Goal: Information Seeking & Learning: Learn about a topic

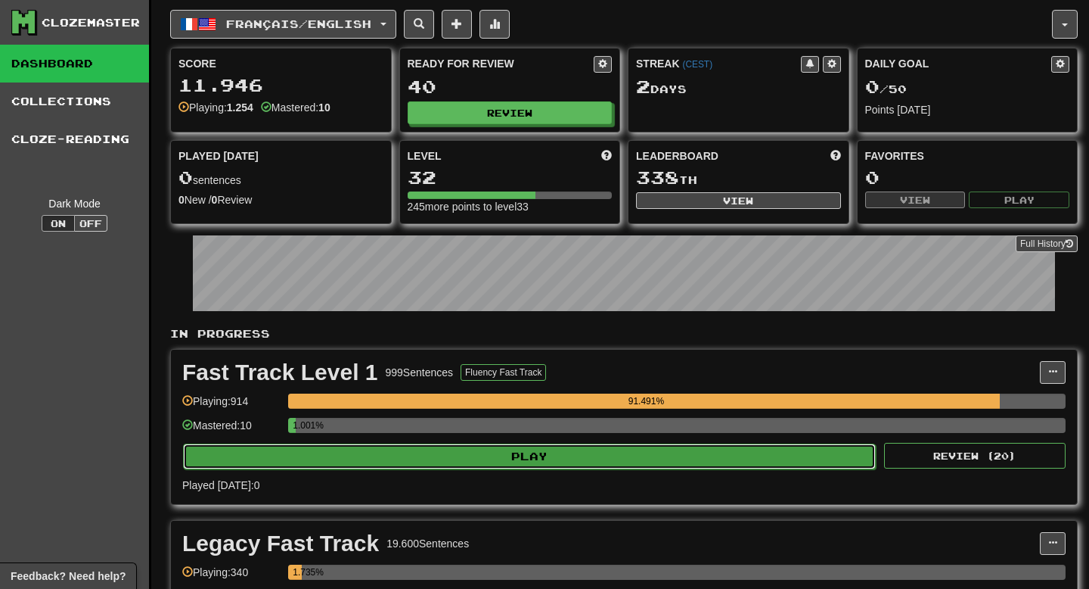
click at [641, 445] on button "Play" at bounding box center [529, 456] width 693 height 26
select select "**"
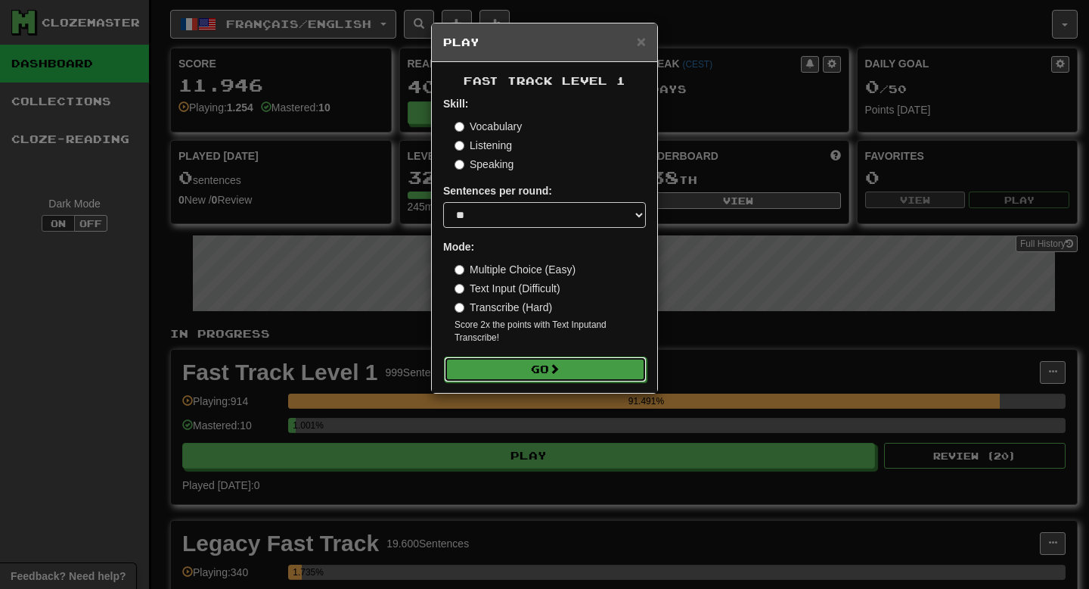
click at [609, 359] on button "Go" at bounding box center [545, 369] width 203 height 26
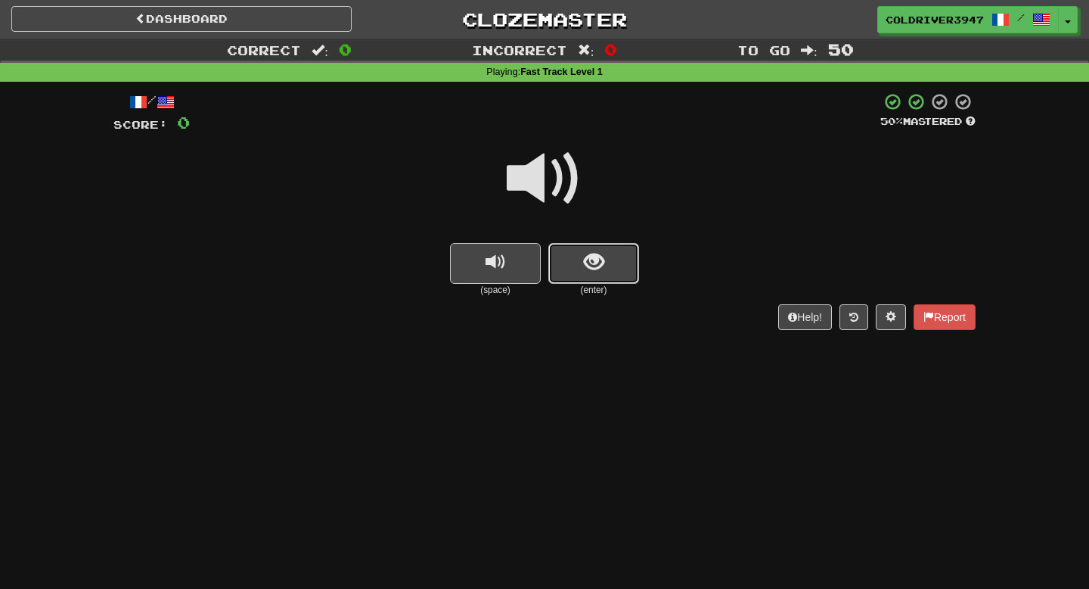
click at [601, 261] on span "show sentence" at bounding box center [594, 262] width 20 height 20
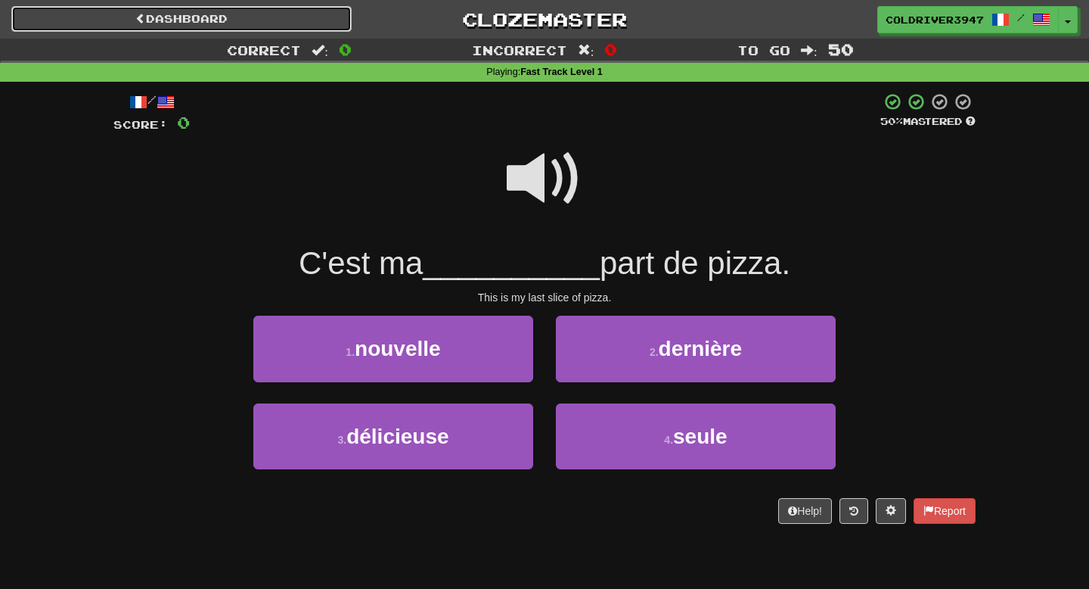
click at [289, 26] on link "Dashboard" at bounding box center [181, 19] width 340 height 26
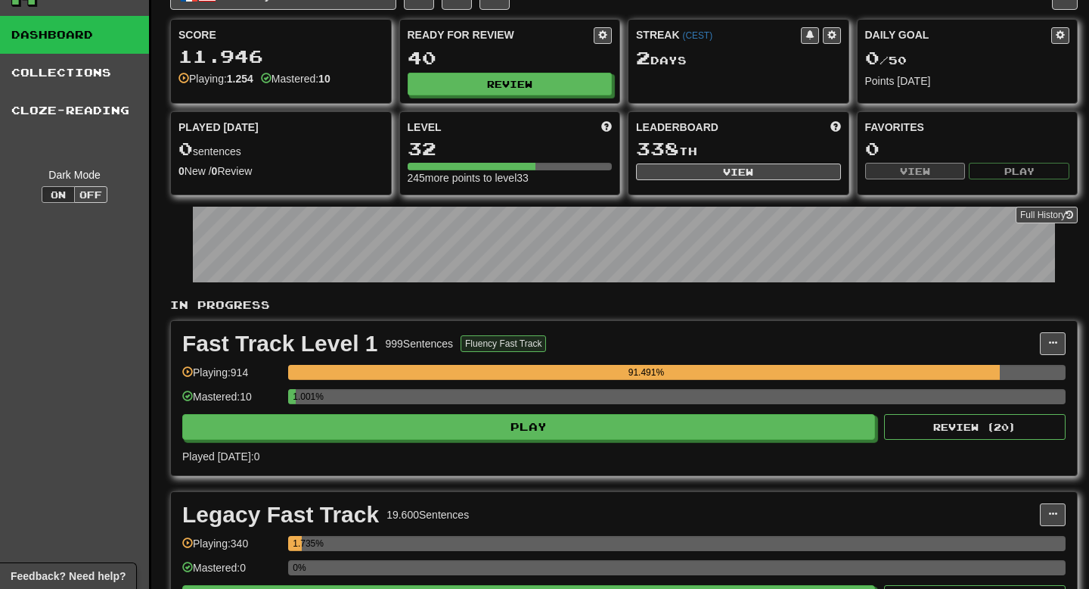
scroll to position [30, 0]
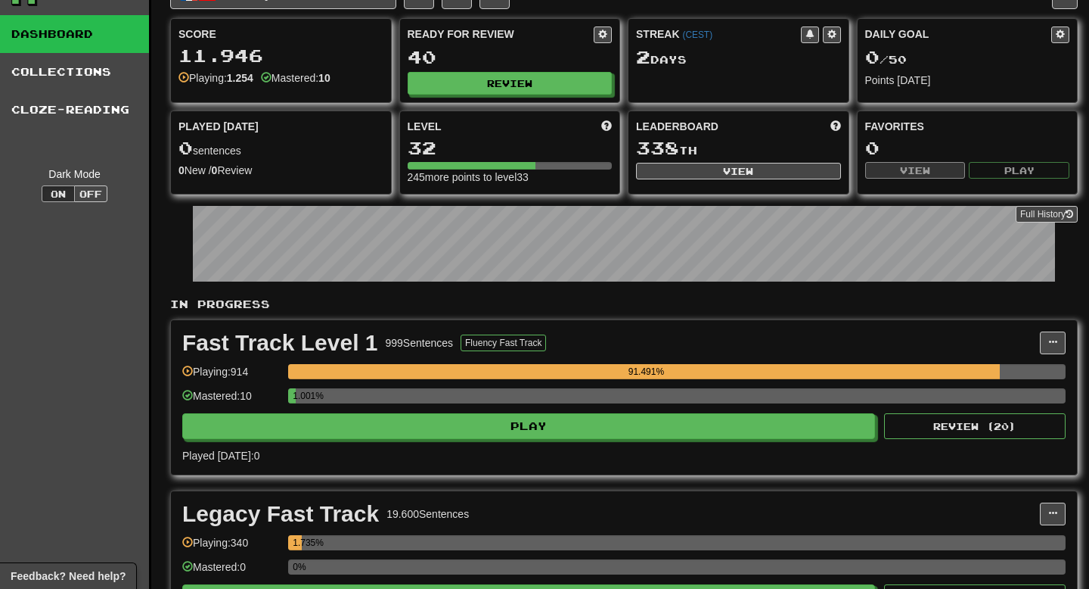
click at [536, 410] on div "1.001%" at bounding box center [677, 400] width 778 height 25
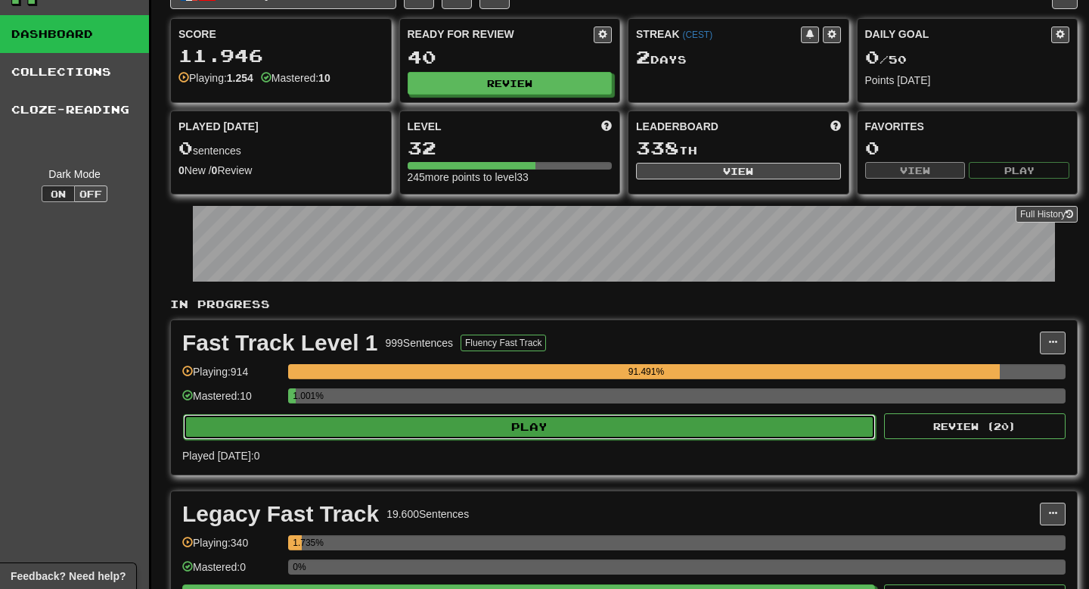
click at [536, 436] on button "Play" at bounding box center [529, 427] width 693 height 26
select select "**"
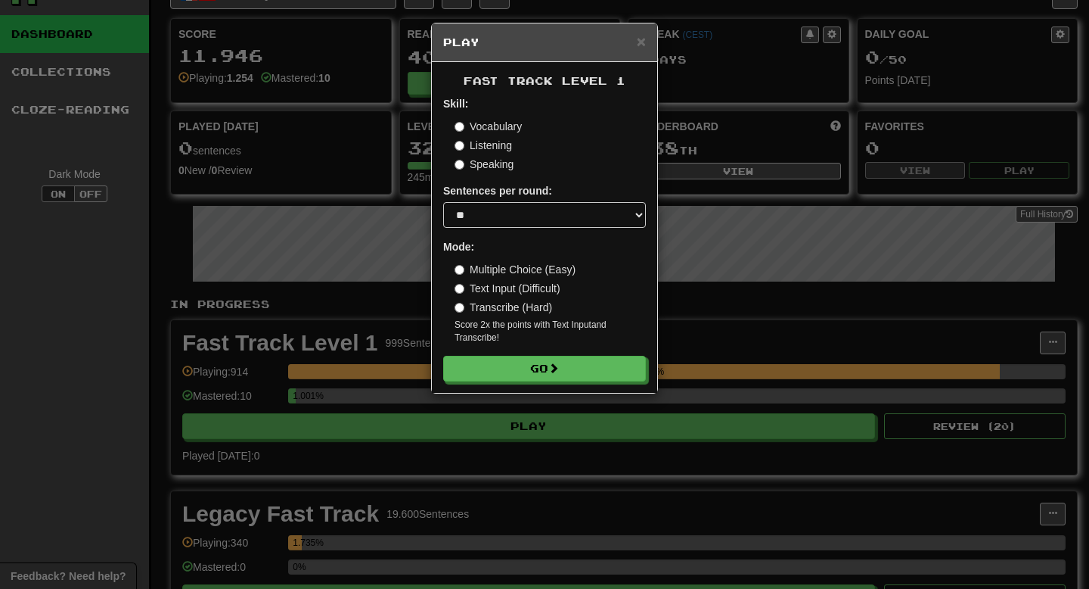
click at [508, 132] on label "Vocabulary" at bounding box center [488, 126] width 67 height 15
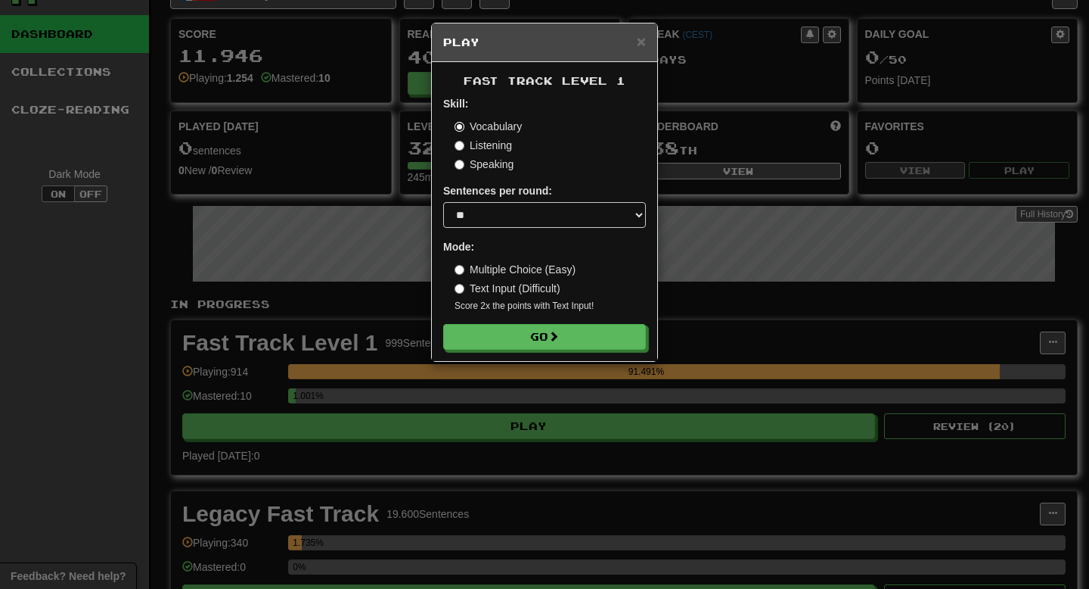
click at [443, 324] on button "Go" at bounding box center [544, 337] width 203 height 26
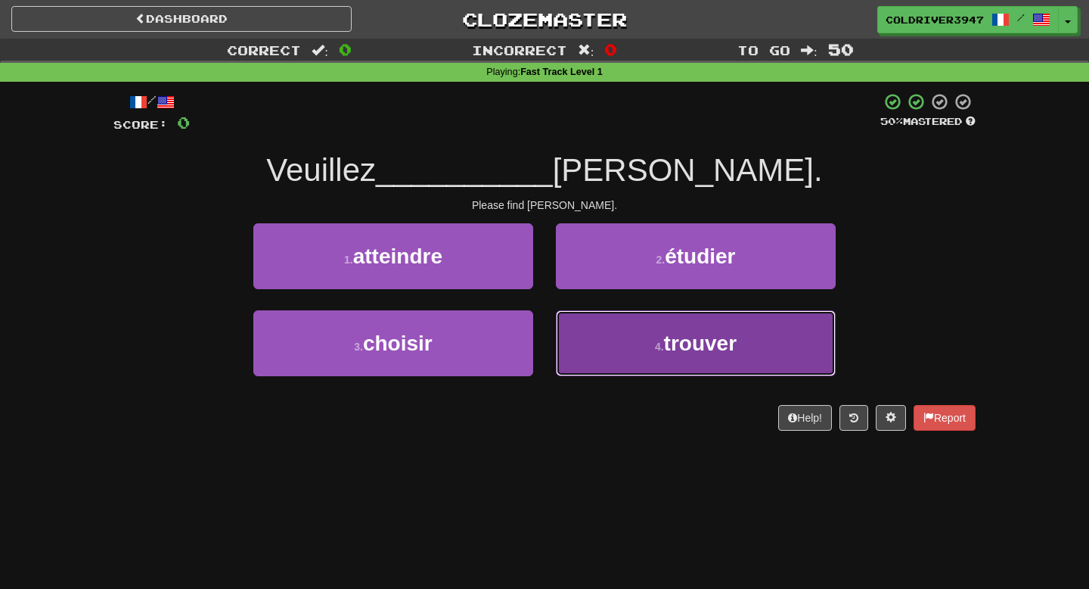
click at [613, 337] on button "4 . trouver" at bounding box center [696, 343] width 280 height 66
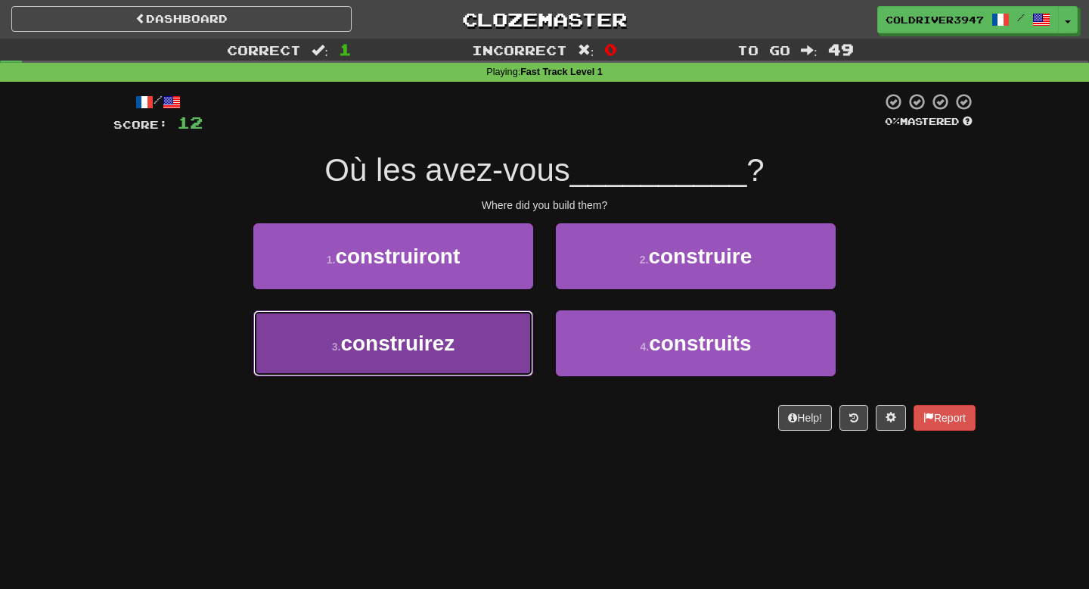
click at [483, 338] on button "3 . construirez" at bounding box center [393, 343] width 280 height 66
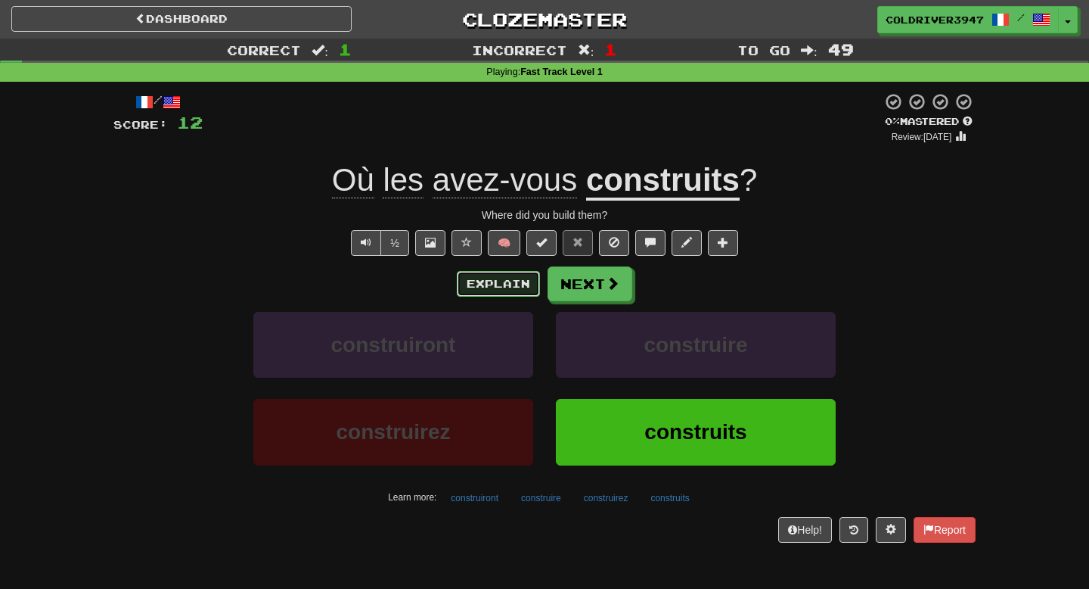
click at [489, 275] on button "Explain" at bounding box center [498, 284] width 83 height 26
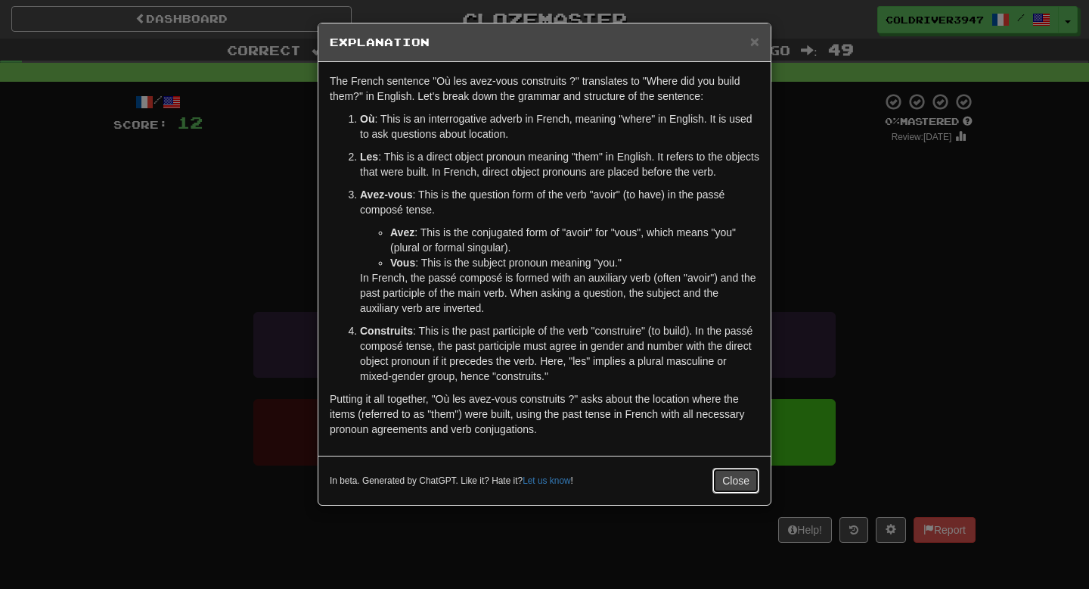
click at [742, 477] on button "Close" at bounding box center [736, 480] width 47 height 26
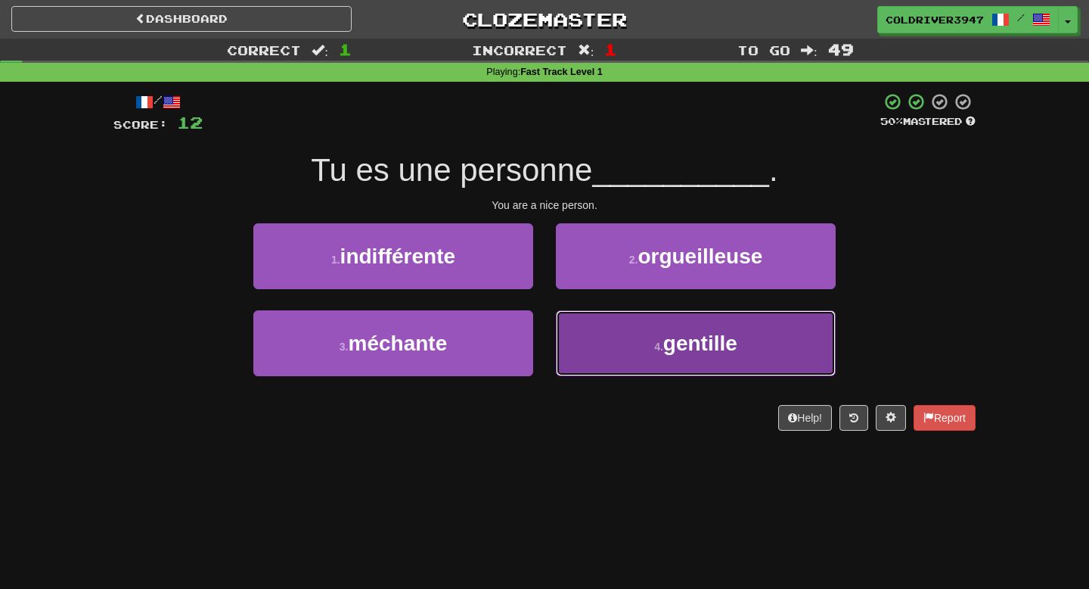
click at [663, 356] on button "4 . gentille" at bounding box center [696, 343] width 280 height 66
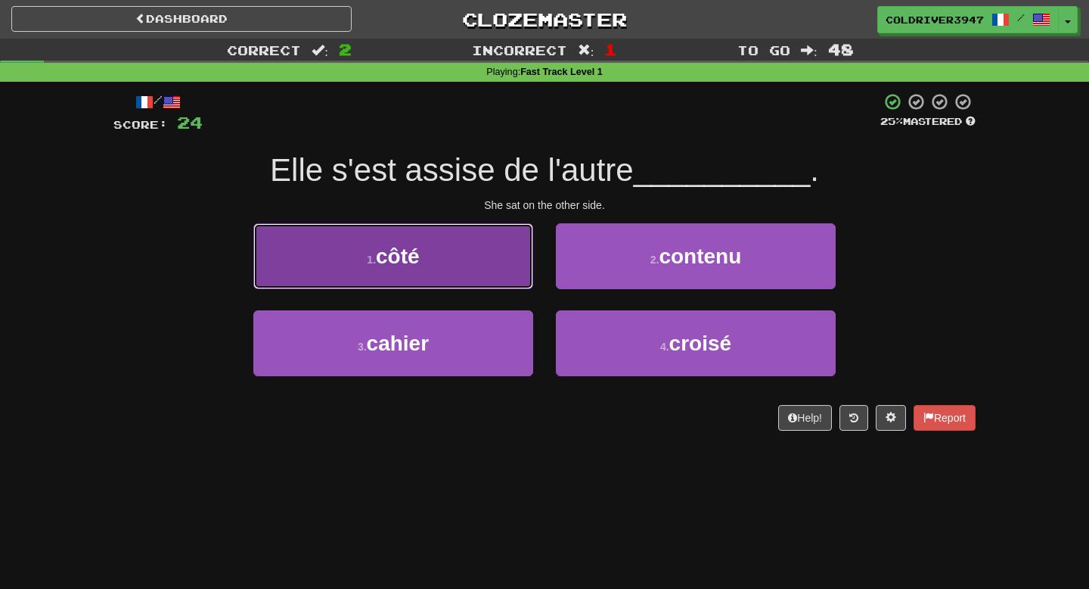
click at [502, 274] on button "1 . côté" at bounding box center [393, 256] width 280 height 66
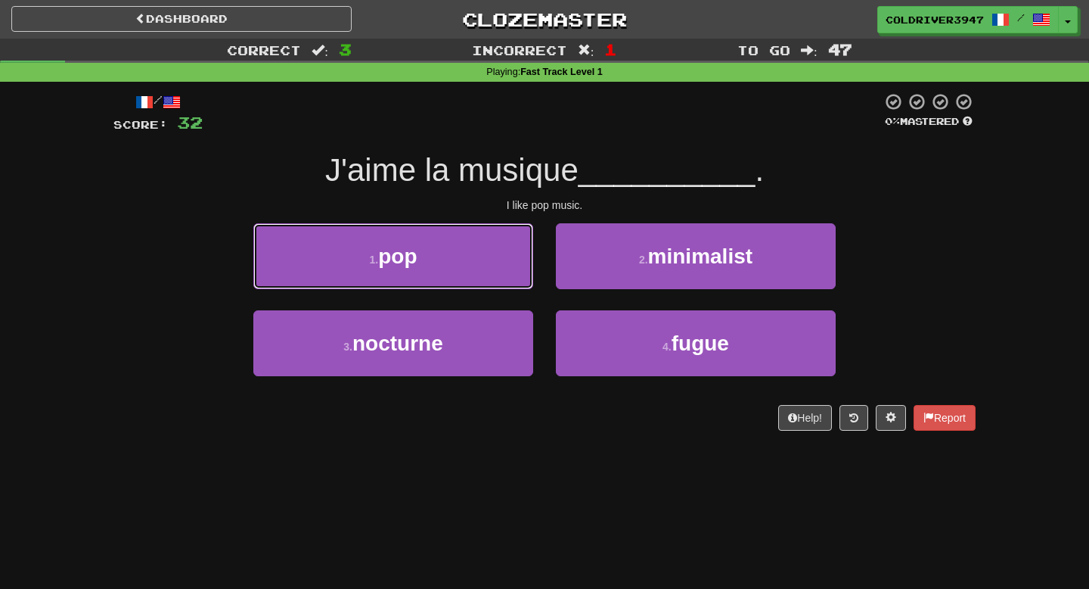
click at [502, 274] on button "1 . pop" at bounding box center [393, 256] width 280 height 66
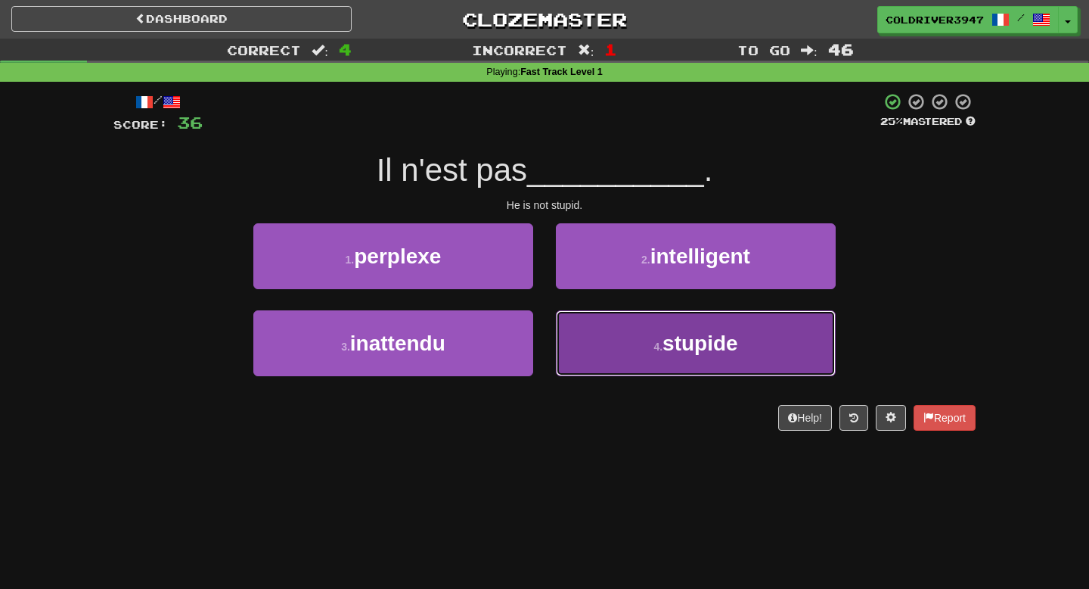
click at [589, 336] on button "4 . stupide" at bounding box center [696, 343] width 280 height 66
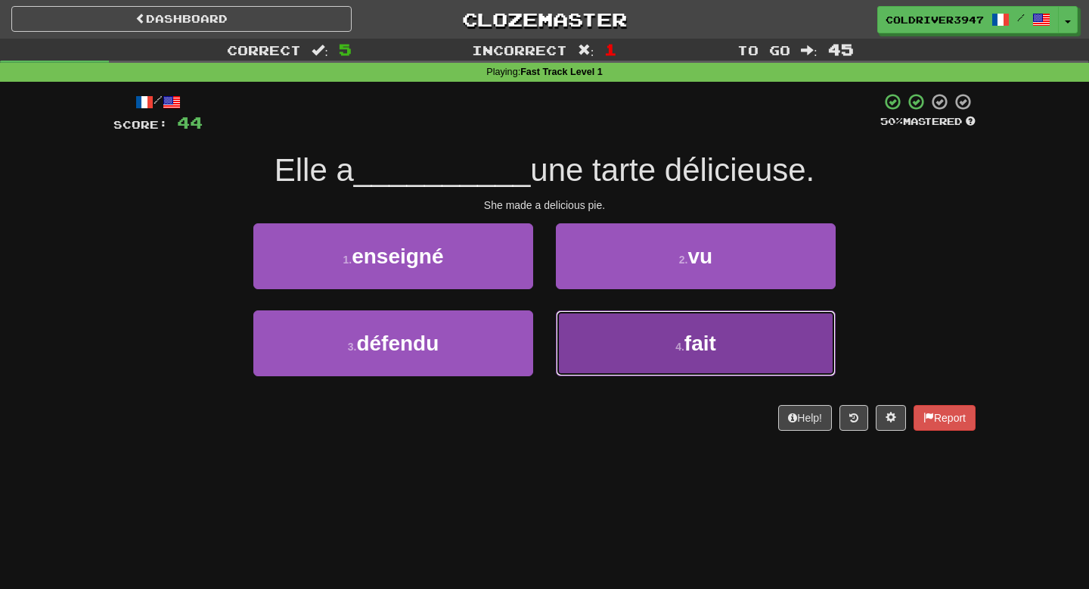
click at [595, 328] on button "4 . fait" at bounding box center [696, 343] width 280 height 66
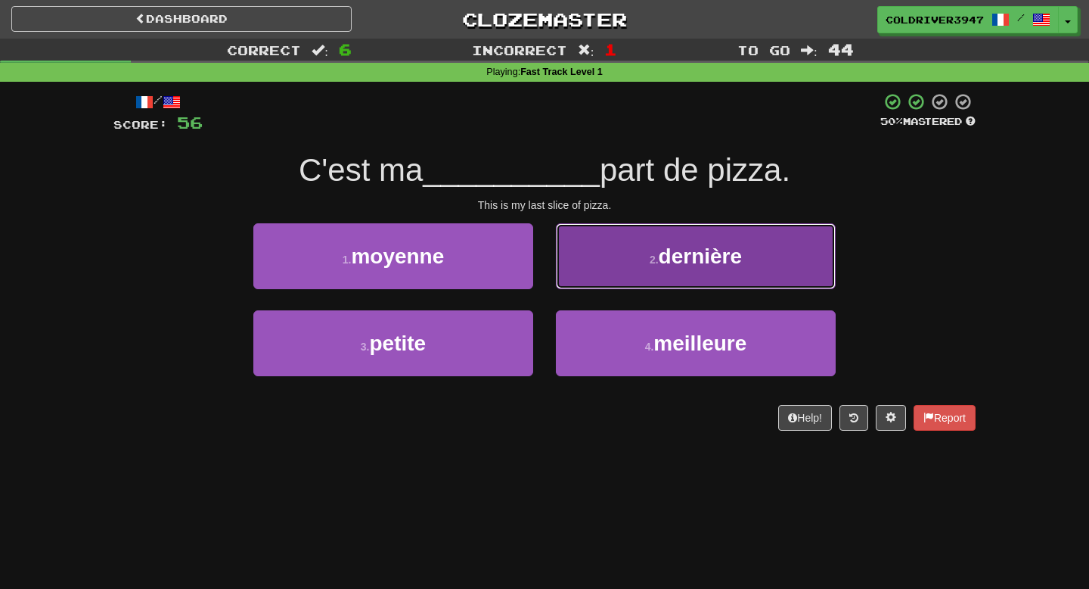
click at [581, 245] on button "2 . dernière" at bounding box center [696, 256] width 280 height 66
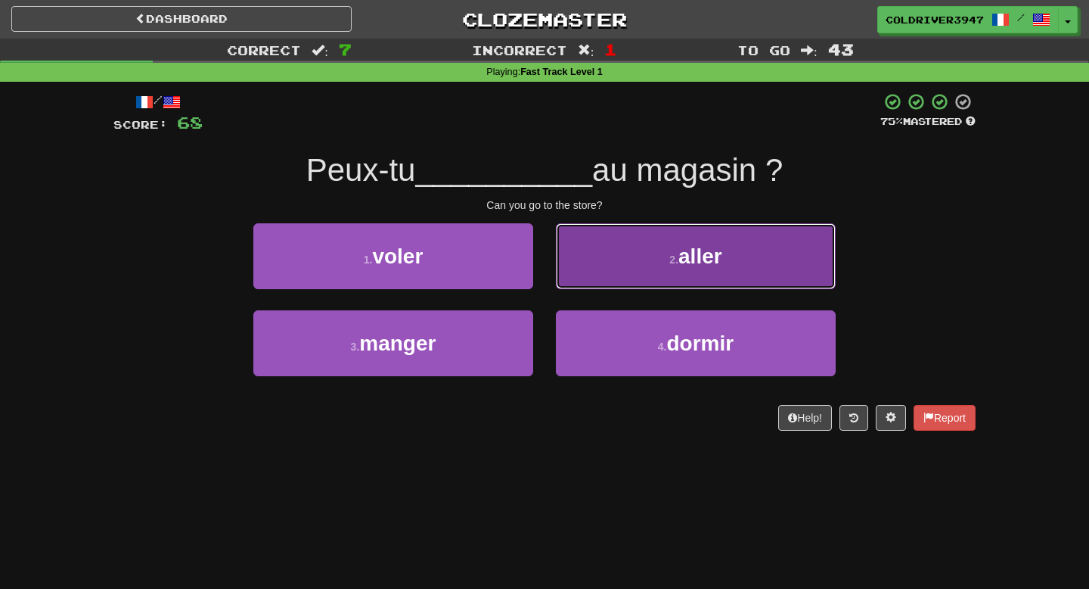
click at [584, 252] on button "2 . aller" at bounding box center [696, 256] width 280 height 66
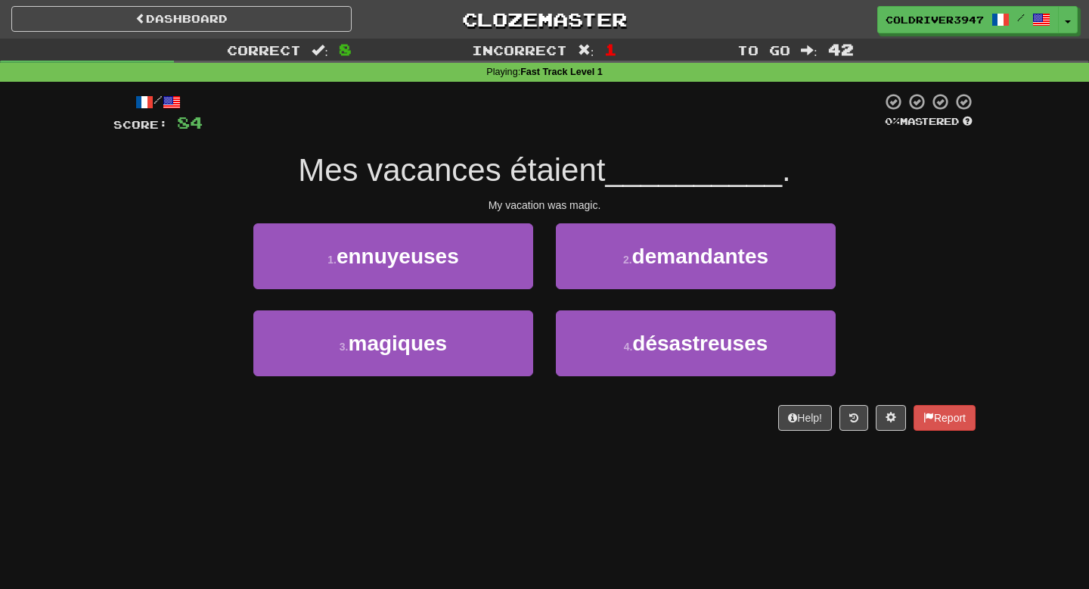
click at [373, 384] on div "3 . magiques" at bounding box center [393, 353] width 303 height 87
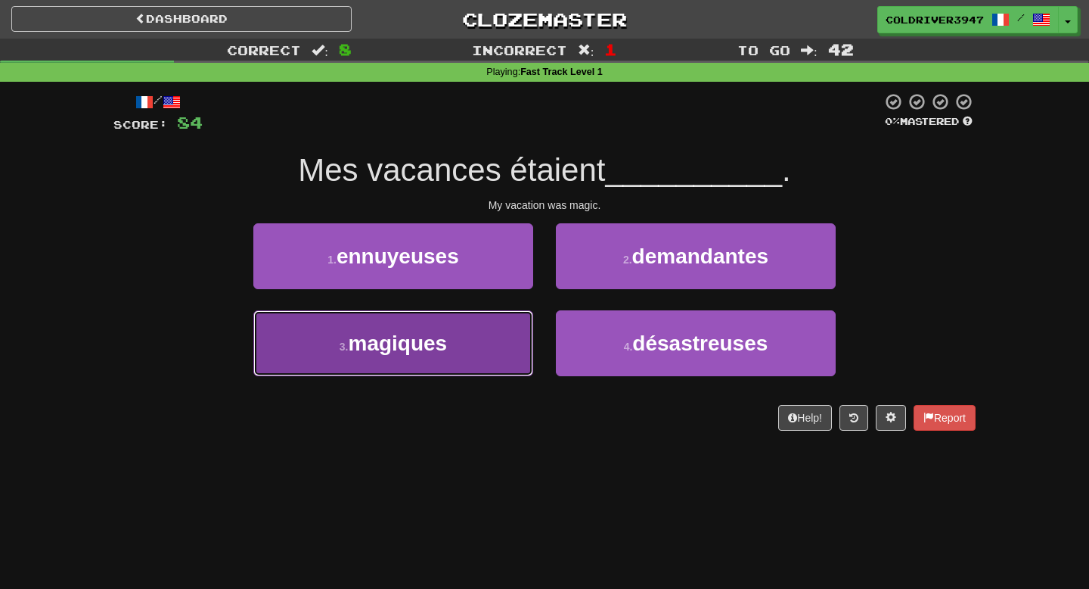
click at [389, 356] on button "3 . magiques" at bounding box center [393, 343] width 280 height 66
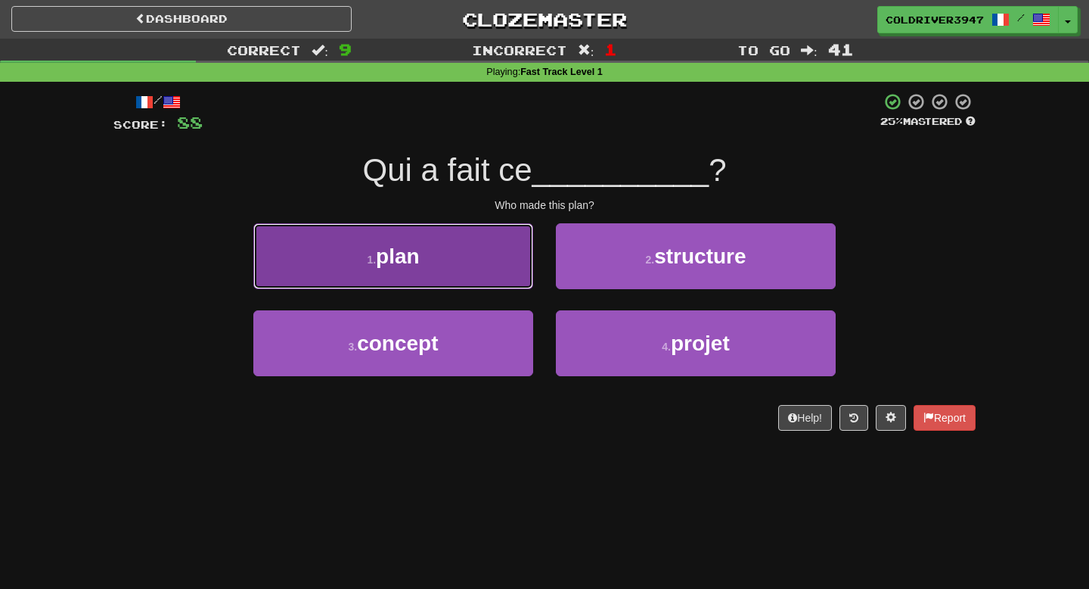
click at [402, 251] on span "plan" at bounding box center [398, 255] width 44 height 23
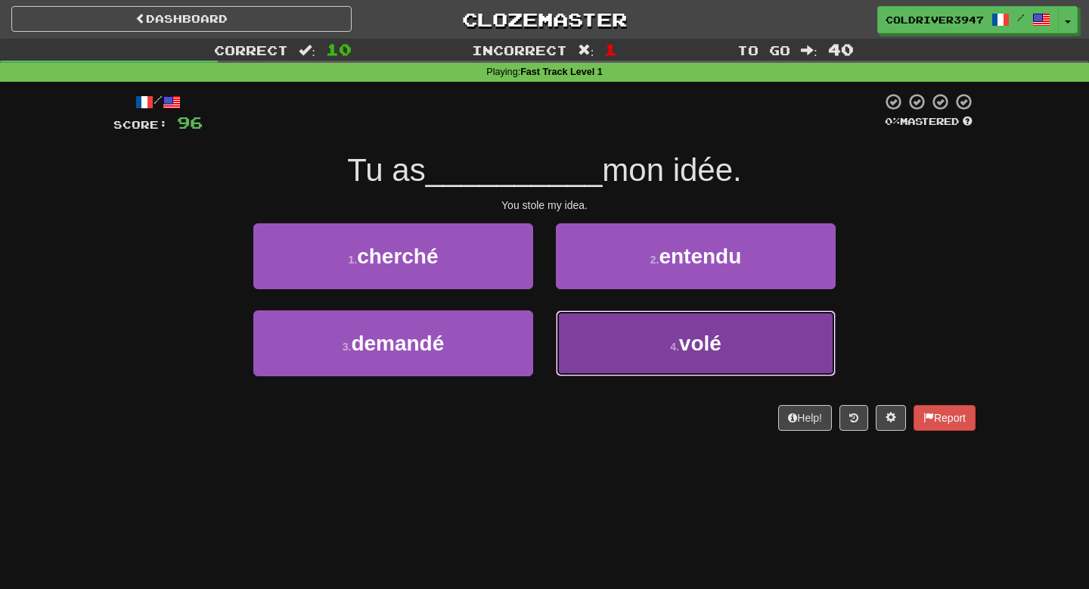
click at [589, 341] on button "4 . volé" at bounding box center [696, 343] width 280 height 66
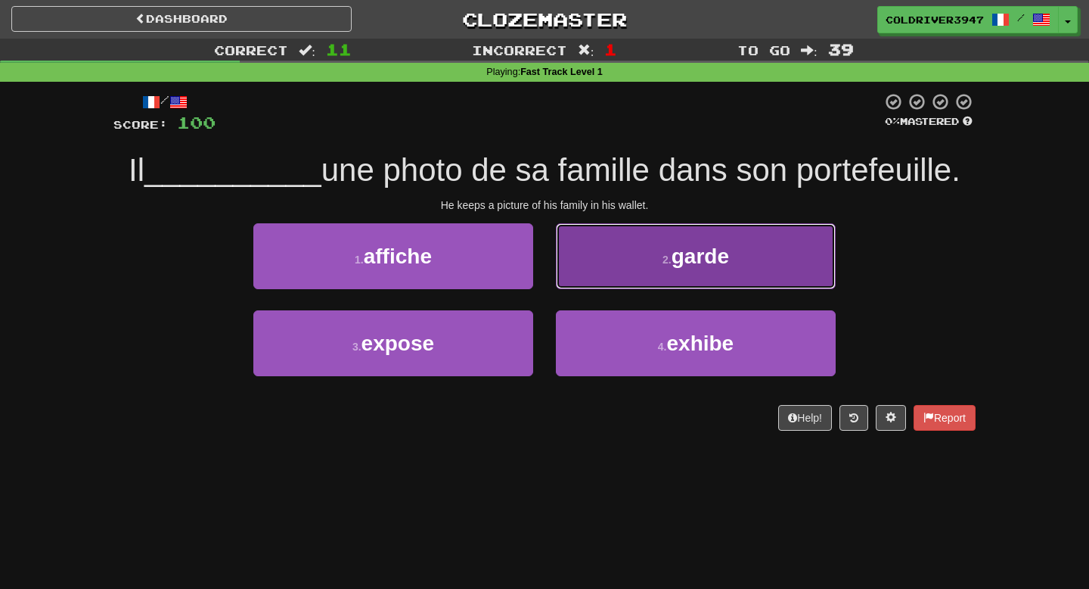
click at [602, 282] on button "2 . garde" at bounding box center [696, 256] width 280 height 66
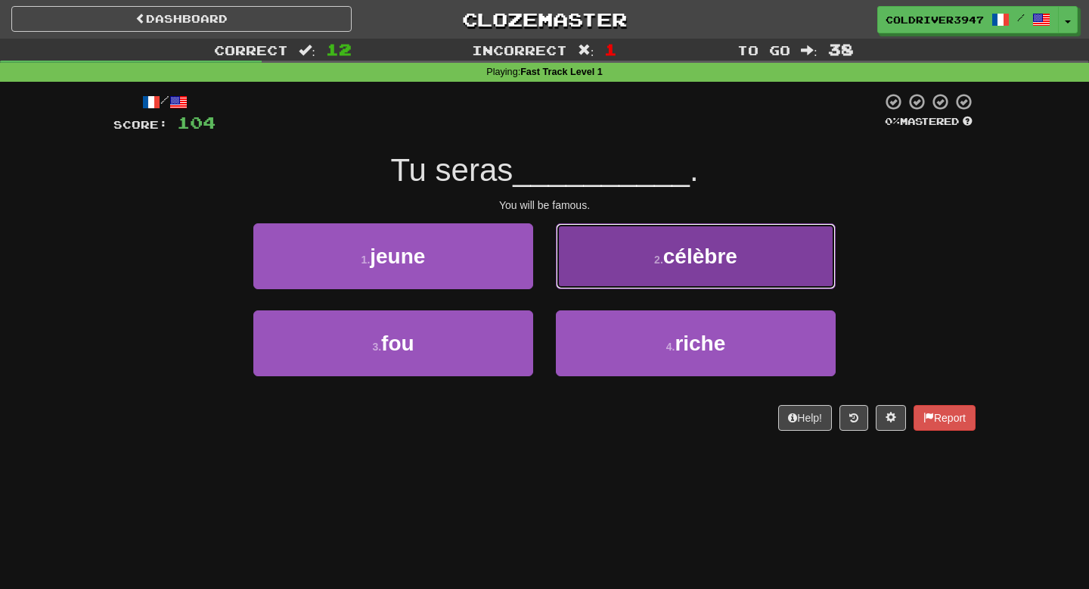
click at [589, 284] on button "2 . célèbre" at bounding box center [696, 256] width 280 height 66
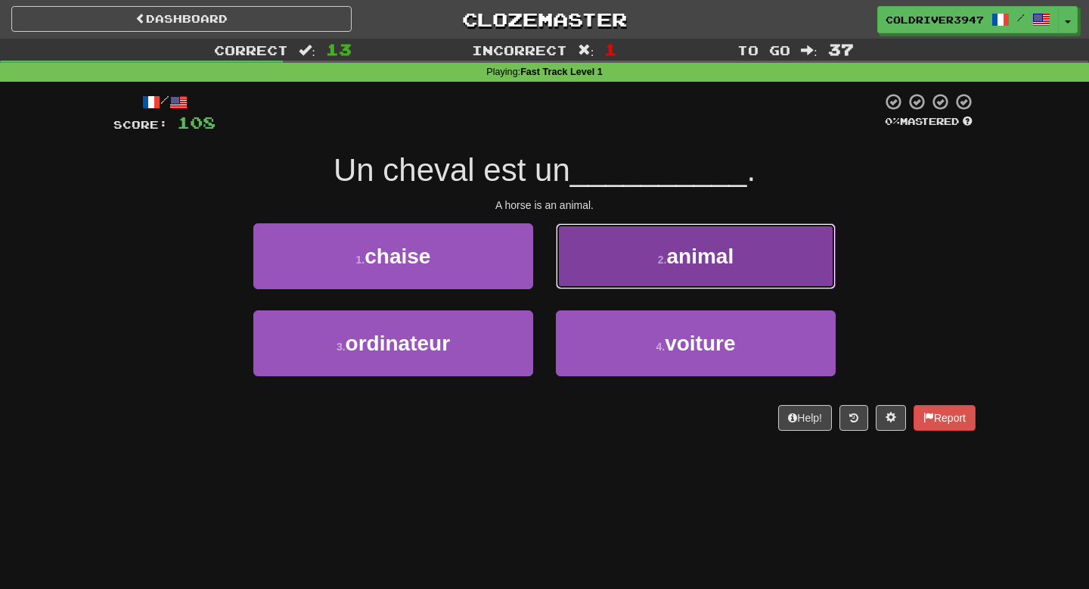
click at [573, 275] on button "2 . animal" at bounding box center [696, 256] width 280 height 66
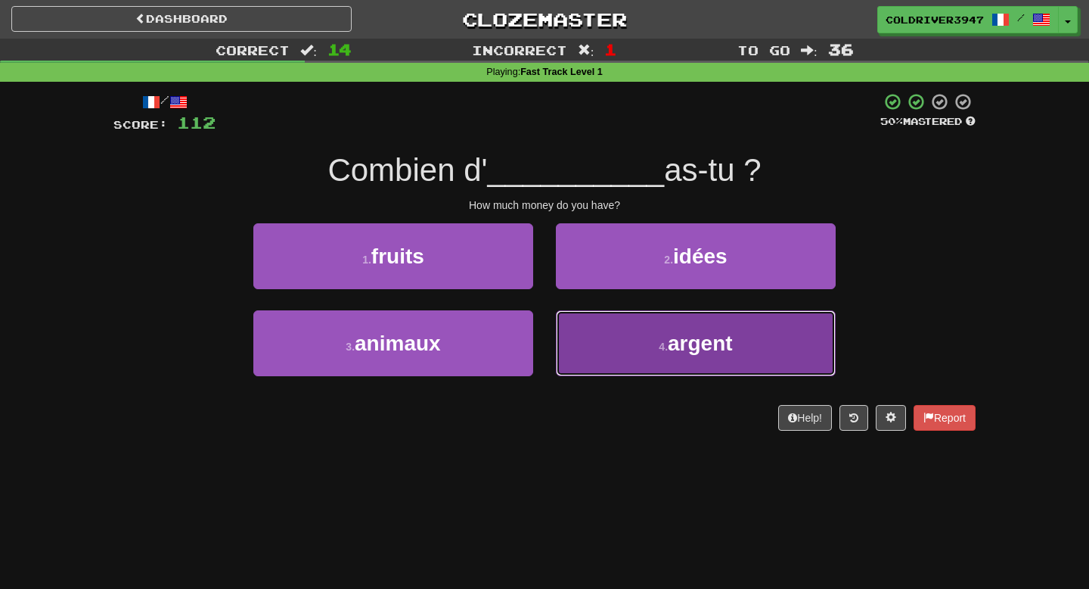
click at [573, 346] on button "4 . argent" at bounding box center [696, 343] width 280 height 66
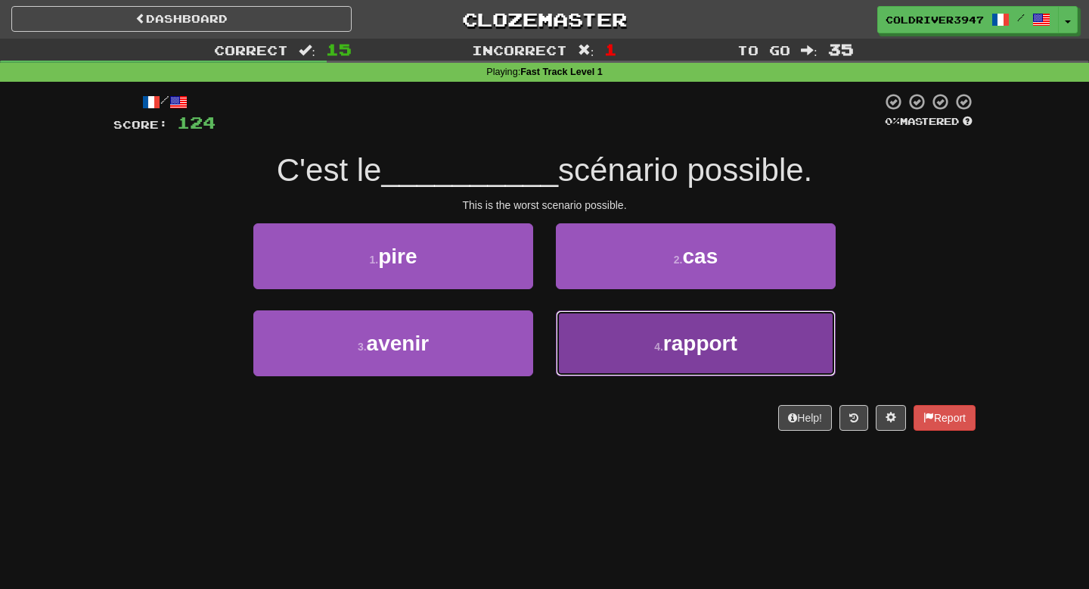
click at [603, 322] on button "4 . rapport" at bounding box center [696, 343] width 280 height 66
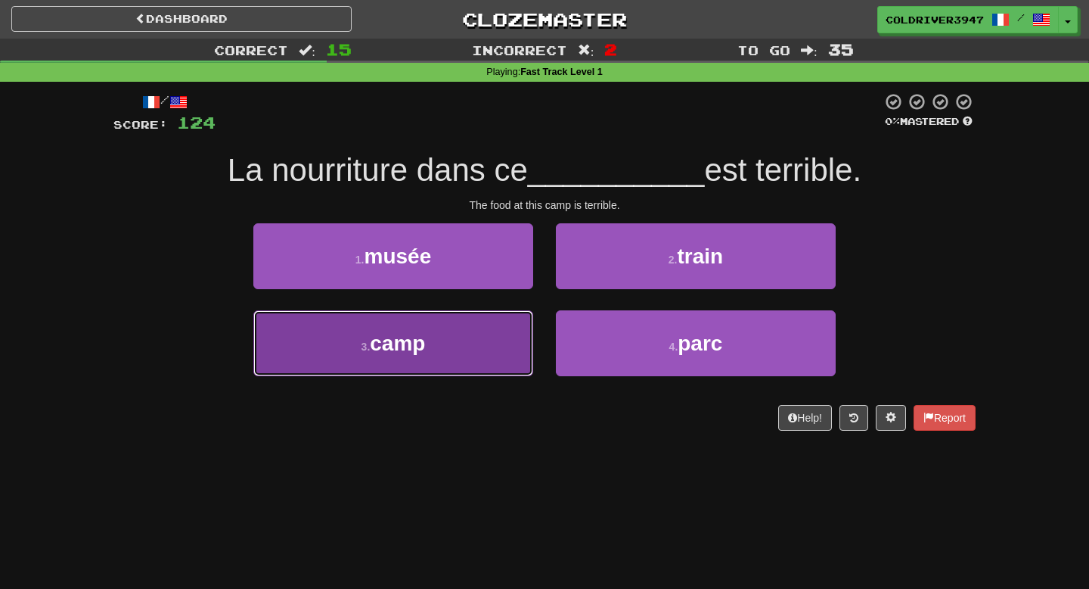
click at [464, 358] on button "3 . camp" at bounding box center [393, 343] width 280 height 66
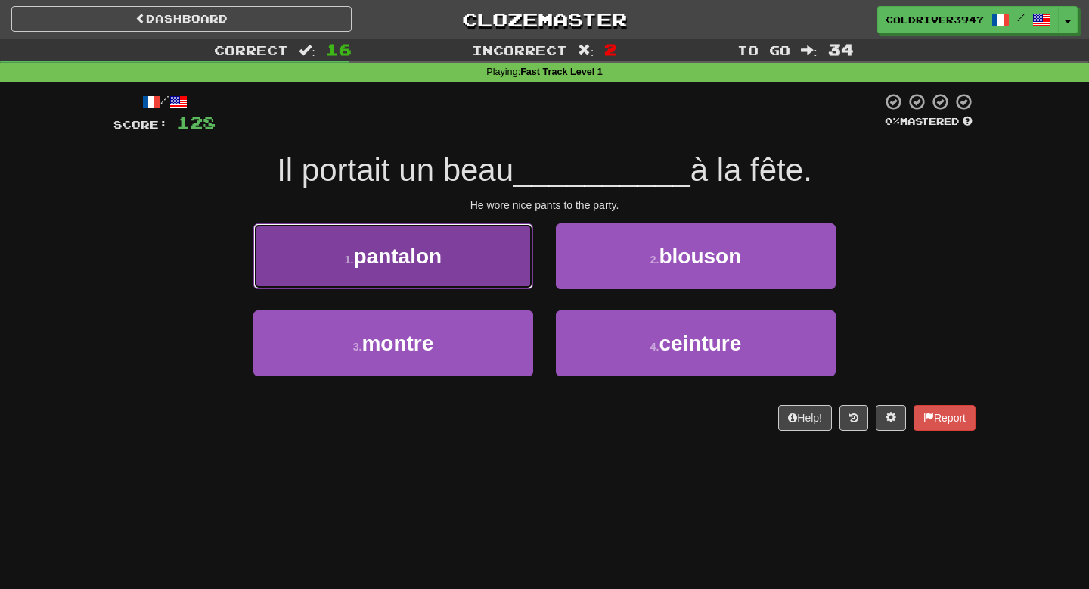
click at [456, 250] on button "1 . pantalon" at bounding box center [393, 256] width 280 height 66
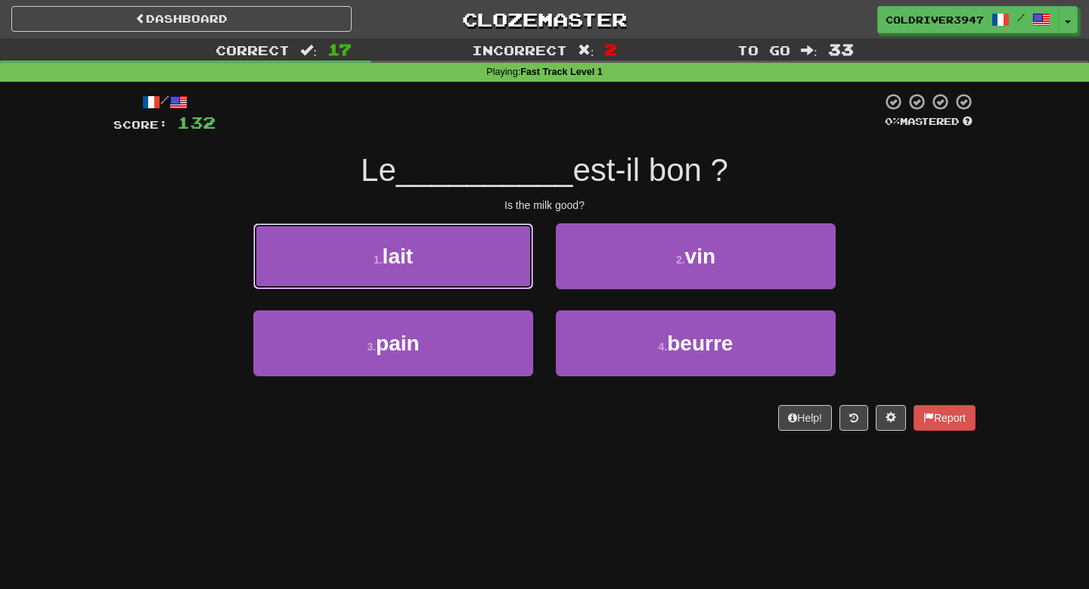
click at [456, 250] on button "1 . lait" at bounding box center [393, 256] width 280 height 66
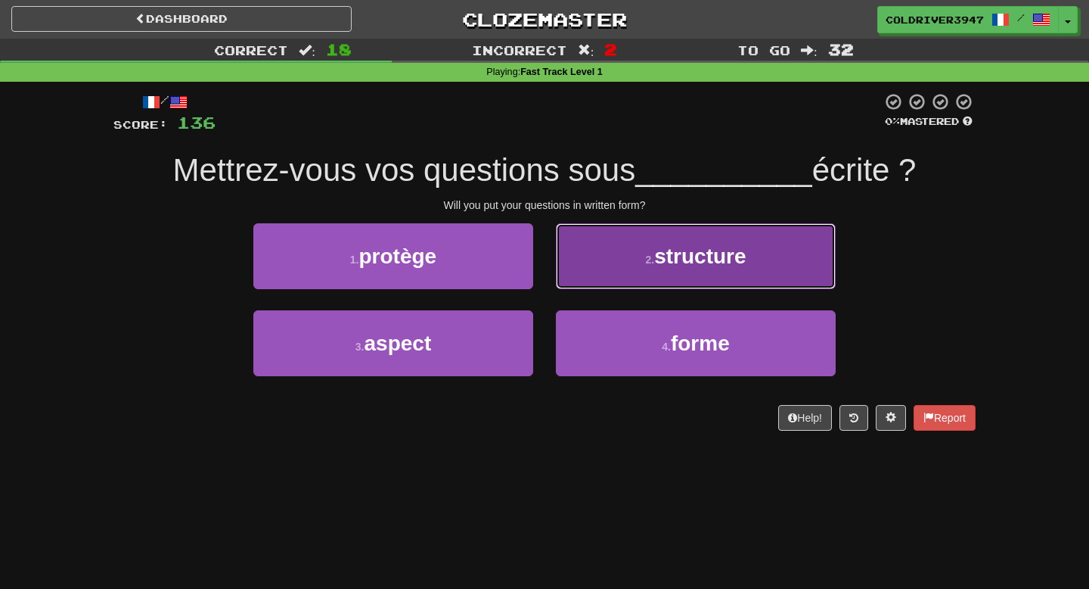
click at [598, 280] on button "2 . structure" at bounding box center [696, 256] width 280 height 66
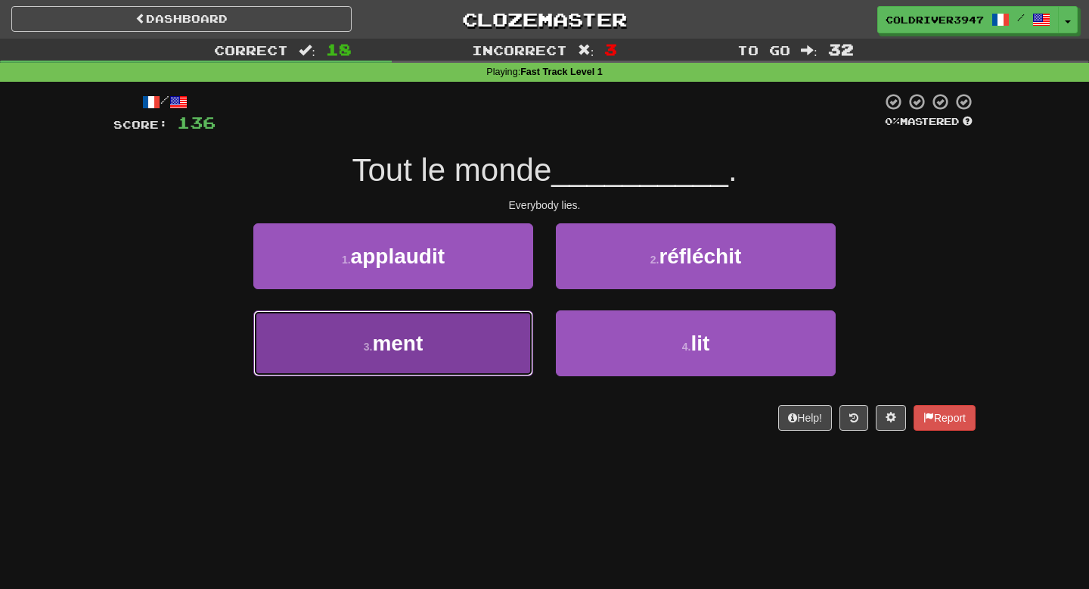
click at [473, 371] on button "3 . ment" at bounding box center [393, 343] width 280 height 66
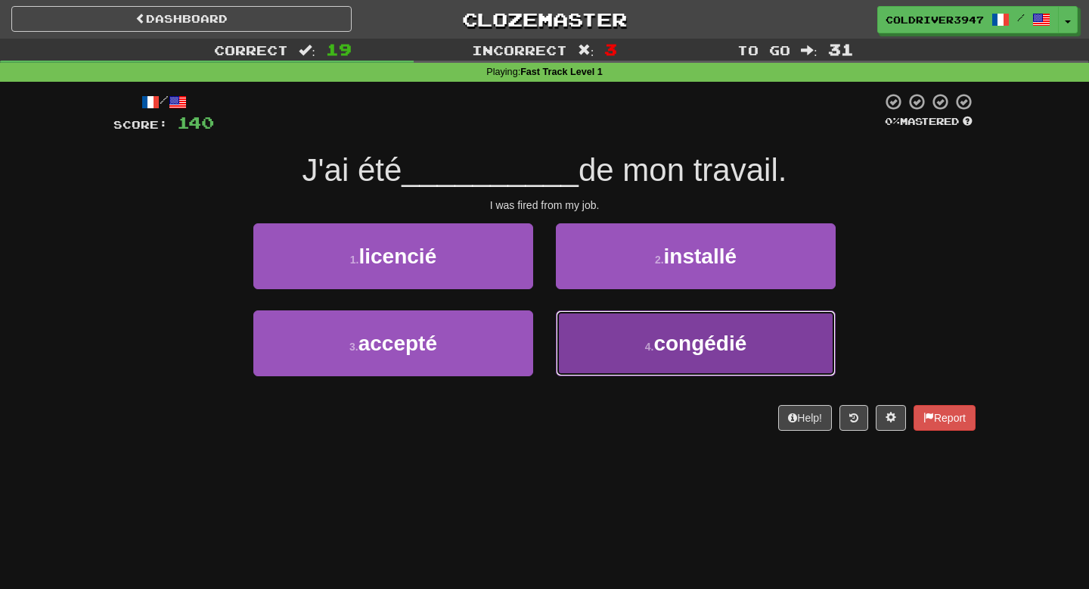
click at [575, 340] on button "4 . congédié" at bounding box center [696, 343] width 280 height 66
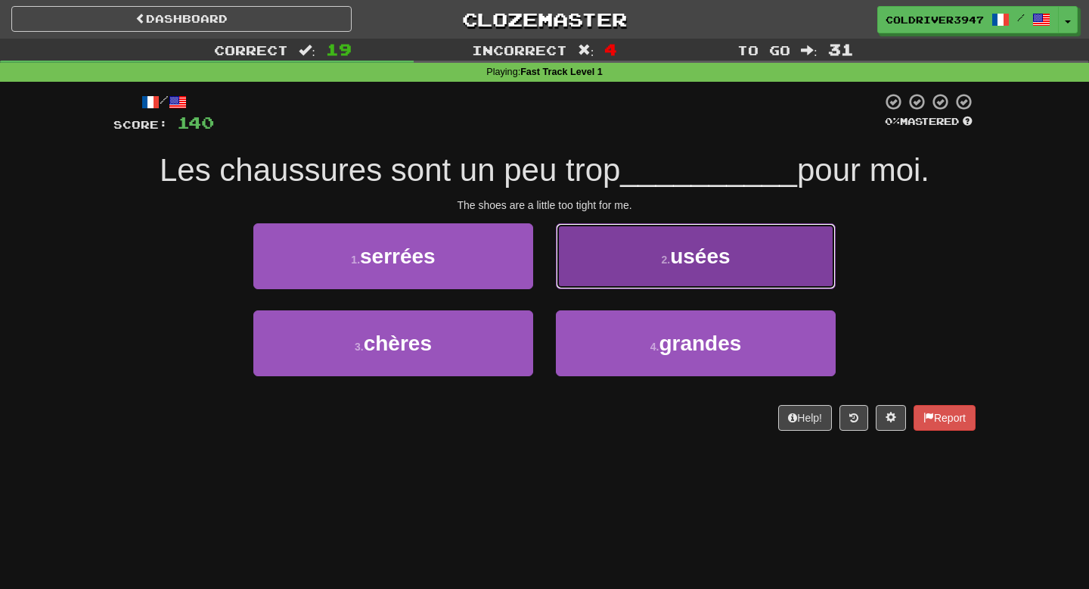
click at [582, 247] on button "2 . usées" at bounding box center [696, 256] width 280 height 66
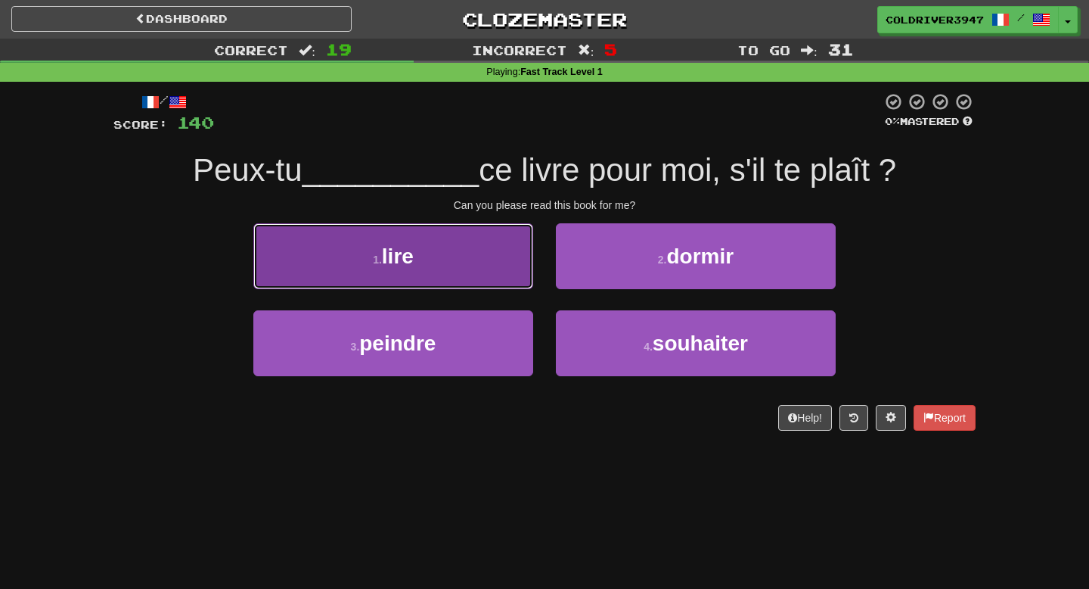
click at [493, 274] on button "1 . lire" at bounding box center [393, 256] width 280 height 66
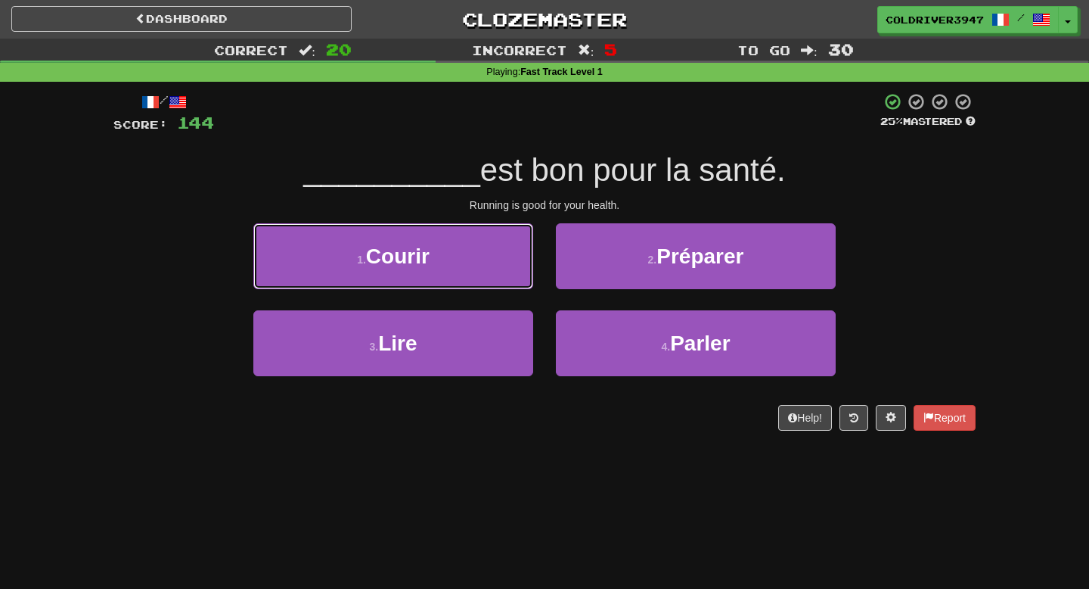
click at [493, 274] on button "1 . Courir" at bounding box center [393, 256] width 280 height 66
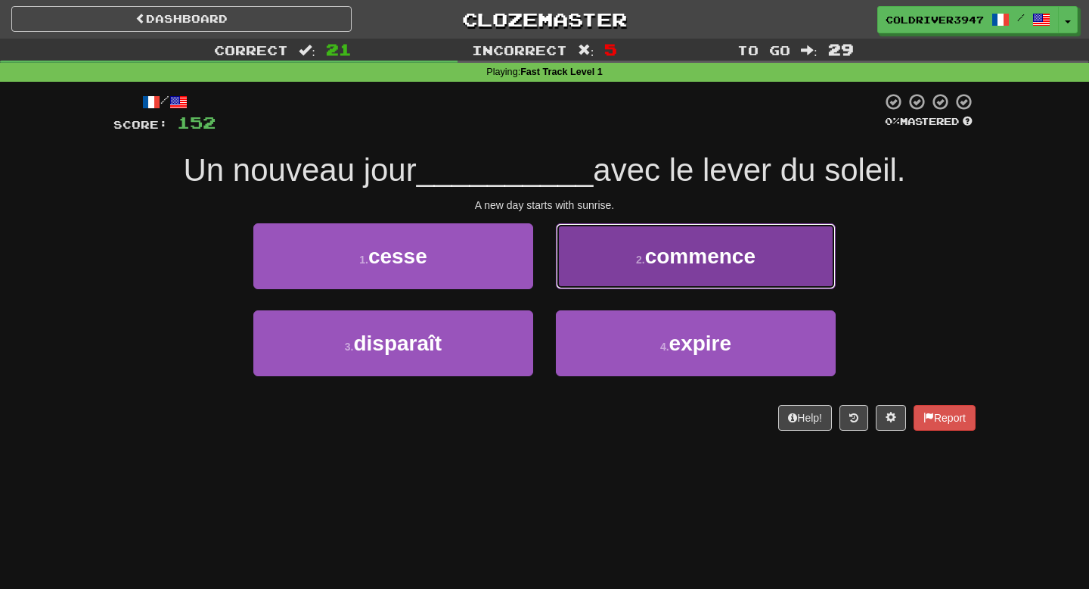
click at [651, 276] on button "2 . commence" at bounding box center [696, 256] width 280 height 66
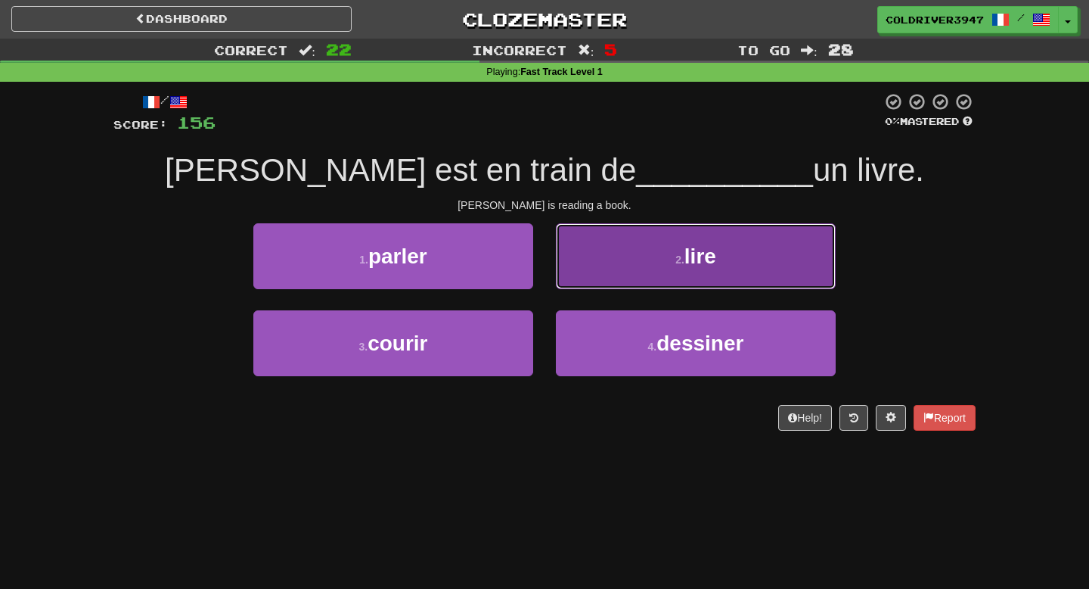
click at [595, 273] on button "2 . lire" at bounding box center [696, 256] width 280 height 66
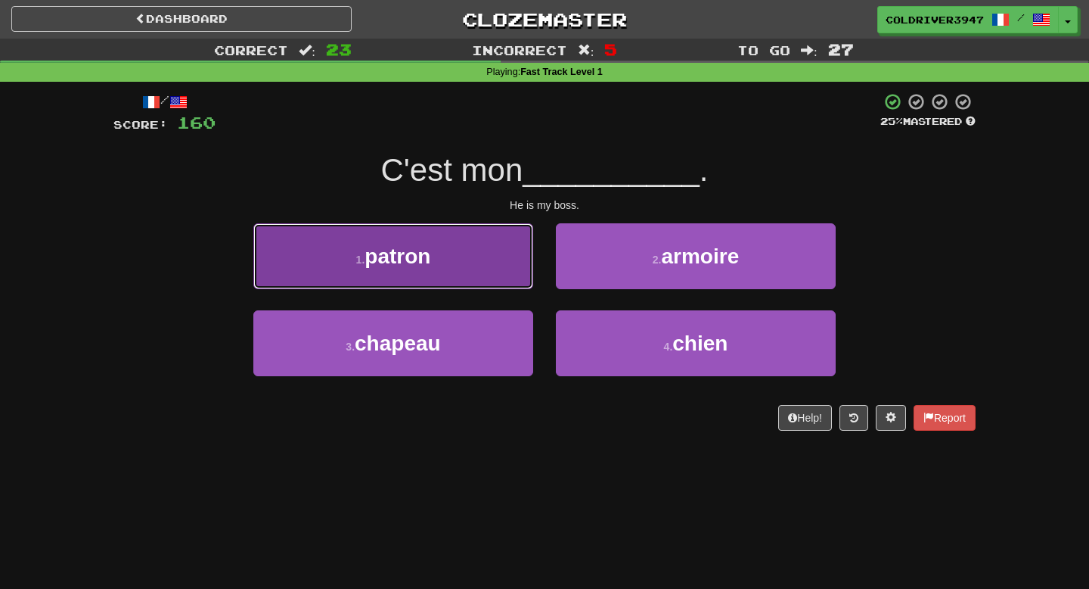
click at [492, 265] on button "1 . patron" at bounding box center [393, 256] width 280 height 66
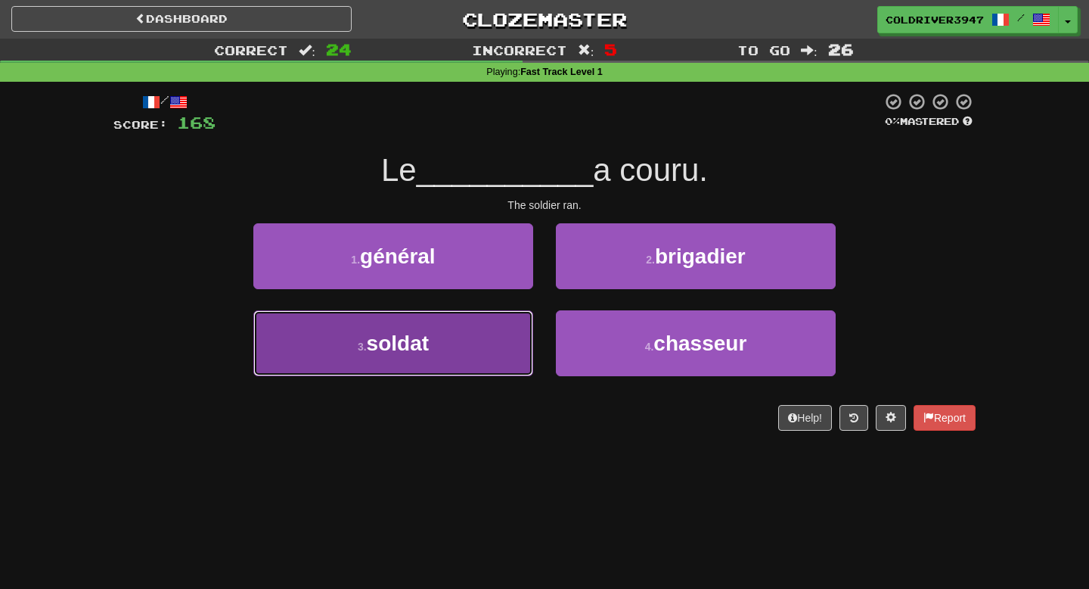
click at [480, 368] on button "3 . soldat" at bounding box center [393, 343] width 280 height 66
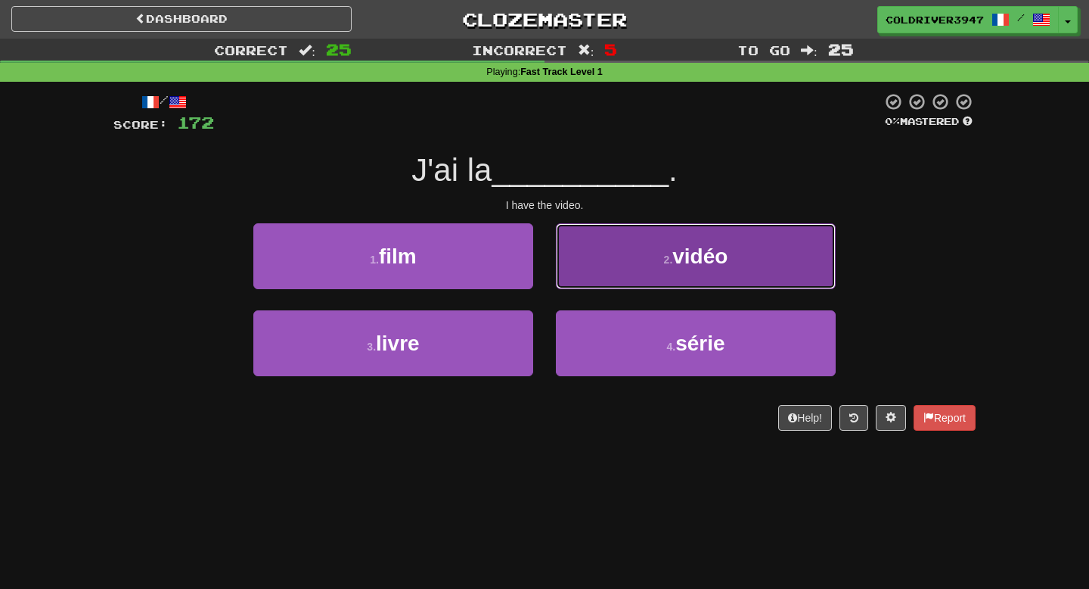
click at [580, 241] on button "2 . vidéo" at bounding box center [696, 256] width 280 height 66
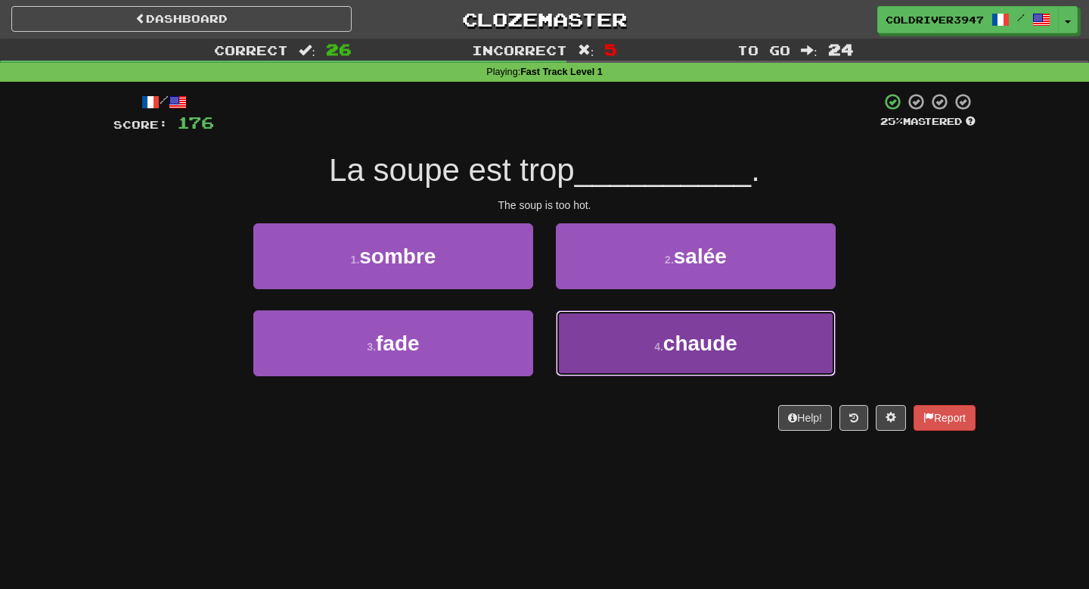
click at [592, 331] on button "4 . chaude" at bounding box center [696, 343] width 280 height 66
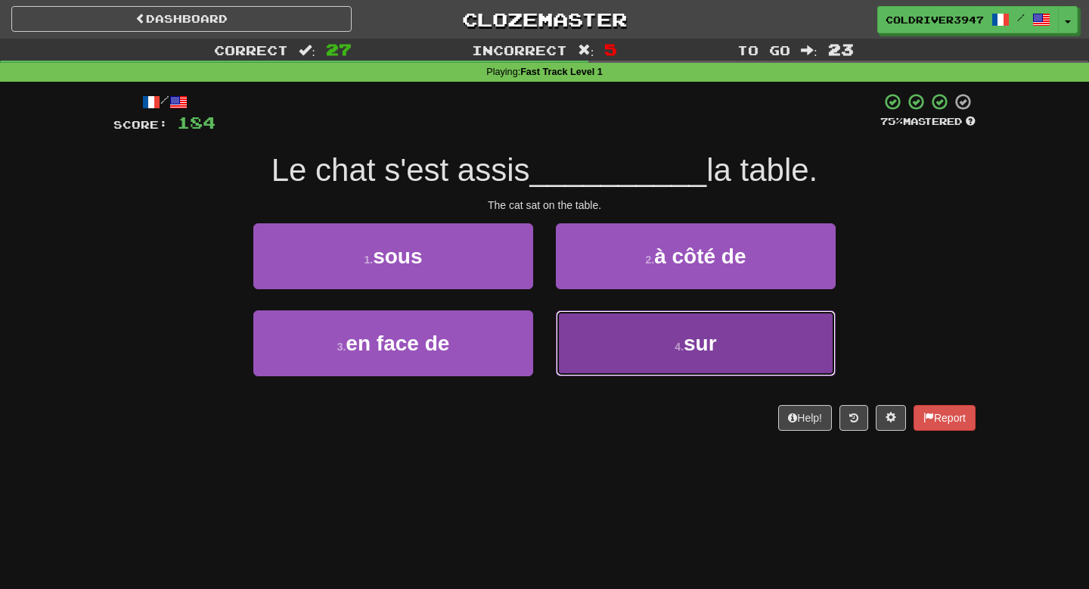
click at [601, 343] on button "4 . sur" at bounding box center [696, 343] width 280 height 66
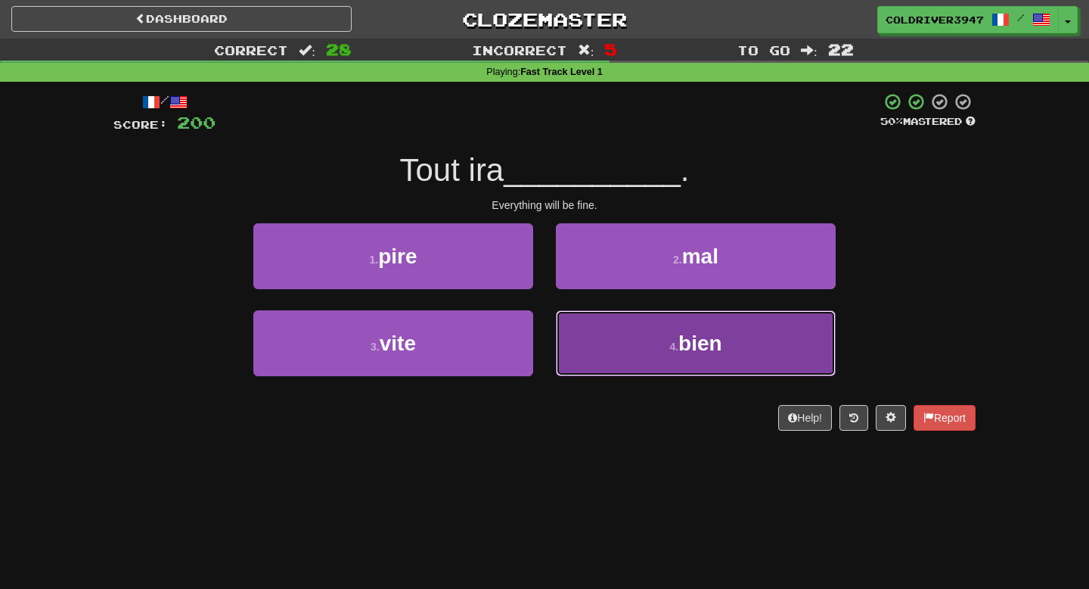
click at [577, 350] on button "4 . bien" at bounding box center [696, 343] width 280 height 66
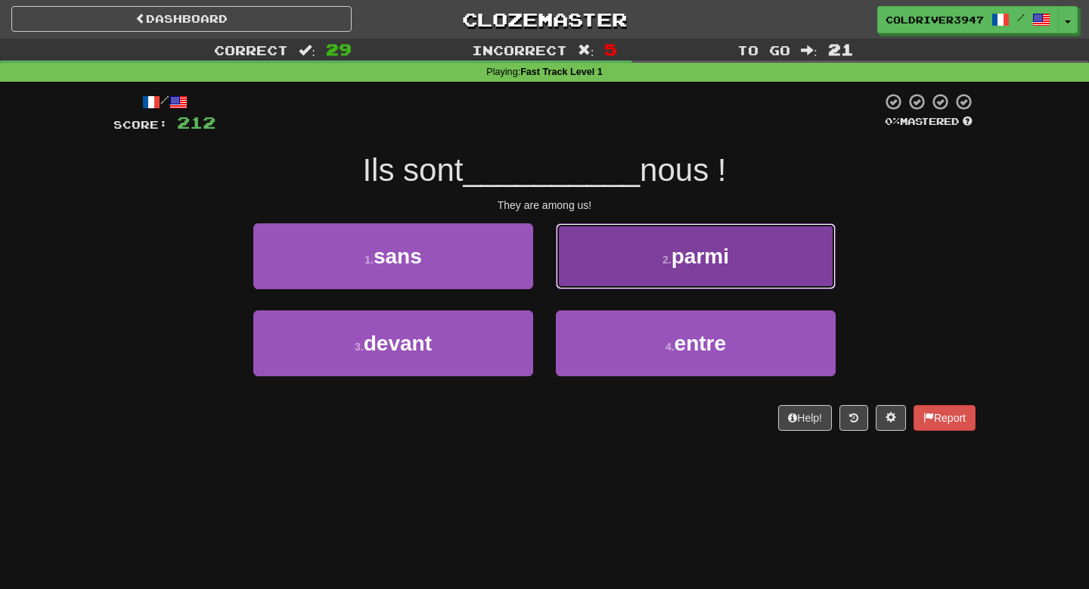
click at [612, 244] on button "2 . parmi" at bounding box center [696, 256] width 280 height 66
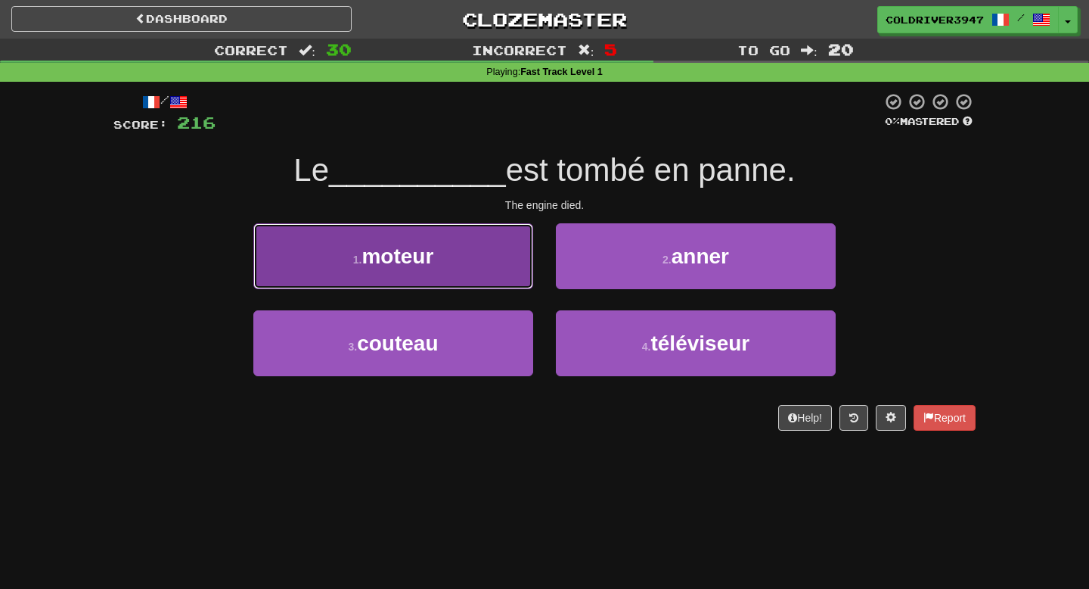
click at [484, 246] on button "1 . moteur" at bounding box center [393, 256] width 280 height 66
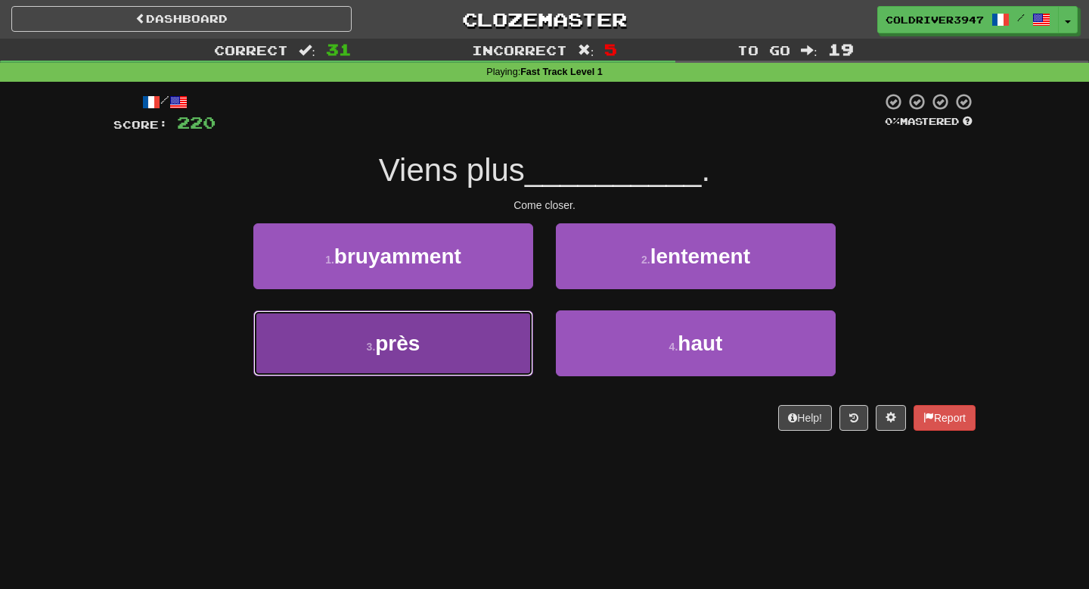
click at [487, 344] on button "3 . près" at bounding box center [393, 343] width 280 height 66
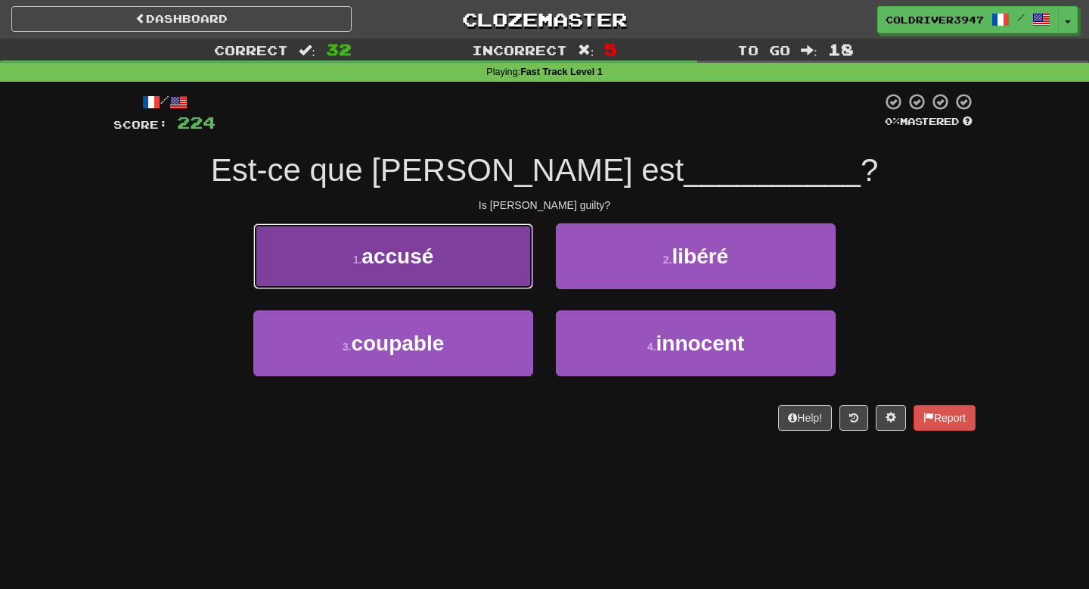
click at [469, 287] on button "1 . accusé" at bounding box center [393, 256] width 280 height 66
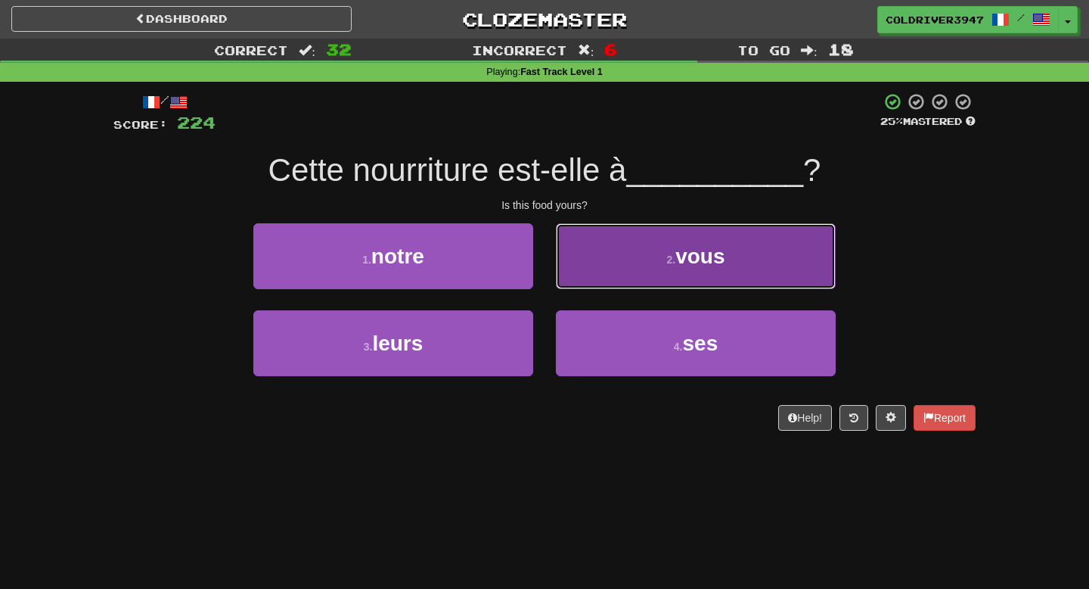
click at [575, 279] on button "2 . vous" at bounding box center [696, 256] width 280 height 66
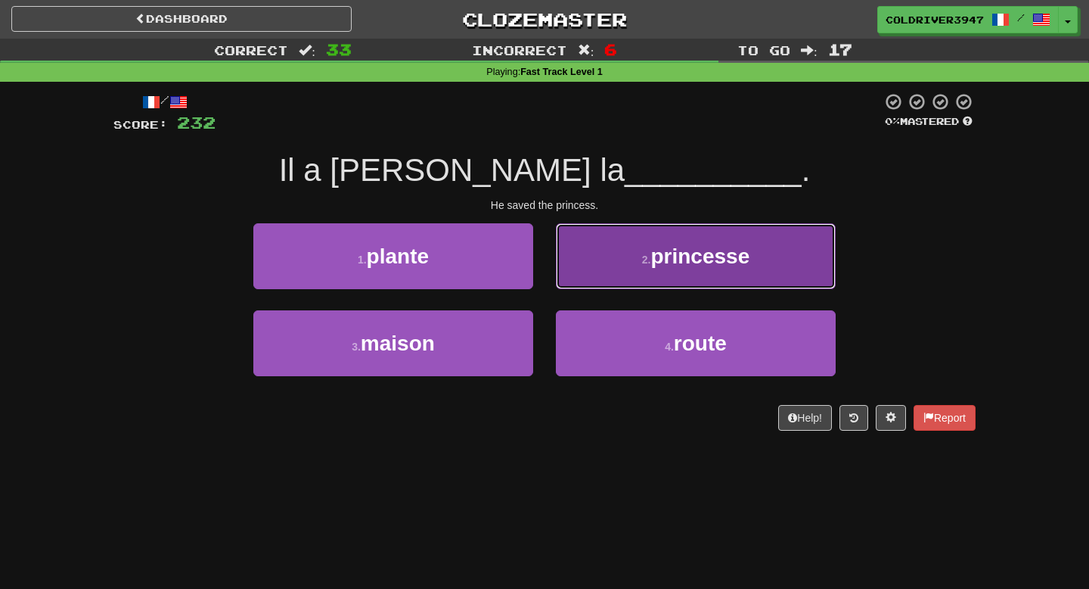
click at [573, 279] on button "2 . princesse" at bounding box center [696, 256] width 280 height 66
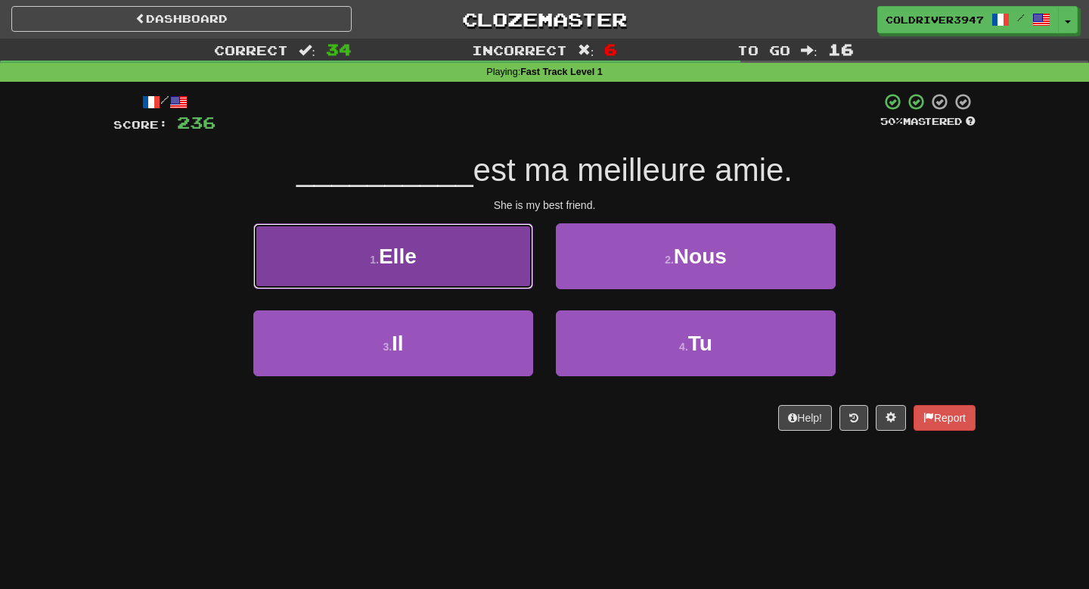
click at [473, 259] on button "1 . Elle" at bounding box center [393, 256] width 280 height 66
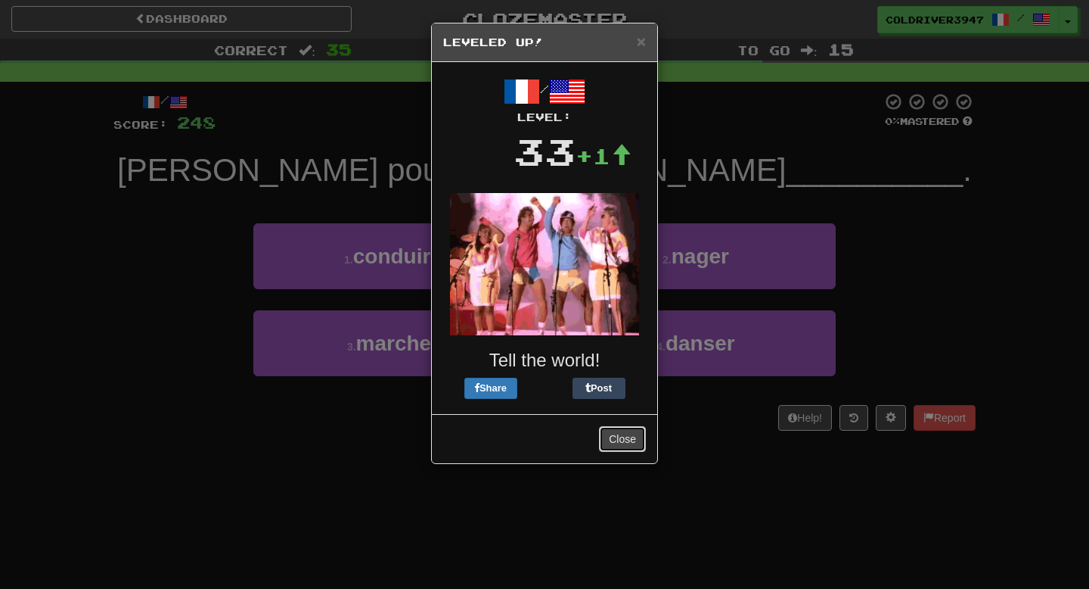
click at [612, 437] on button "Close" at bounding box center [622, 439] width 47 height 26
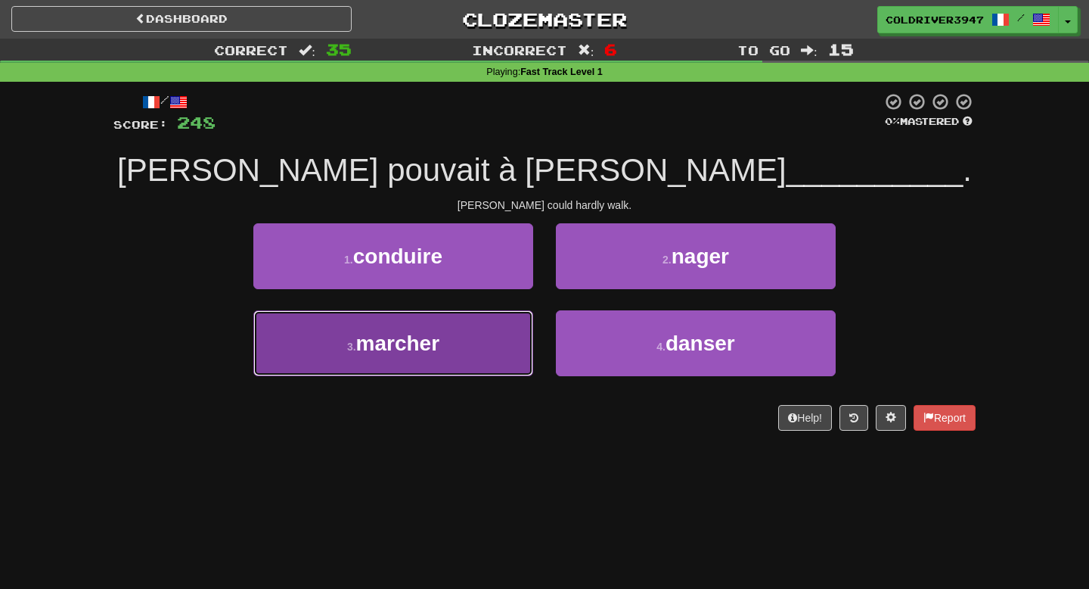
click at [434, 328] on button "3 . marcher" at bounding box center [393, 343] width 280 height 66
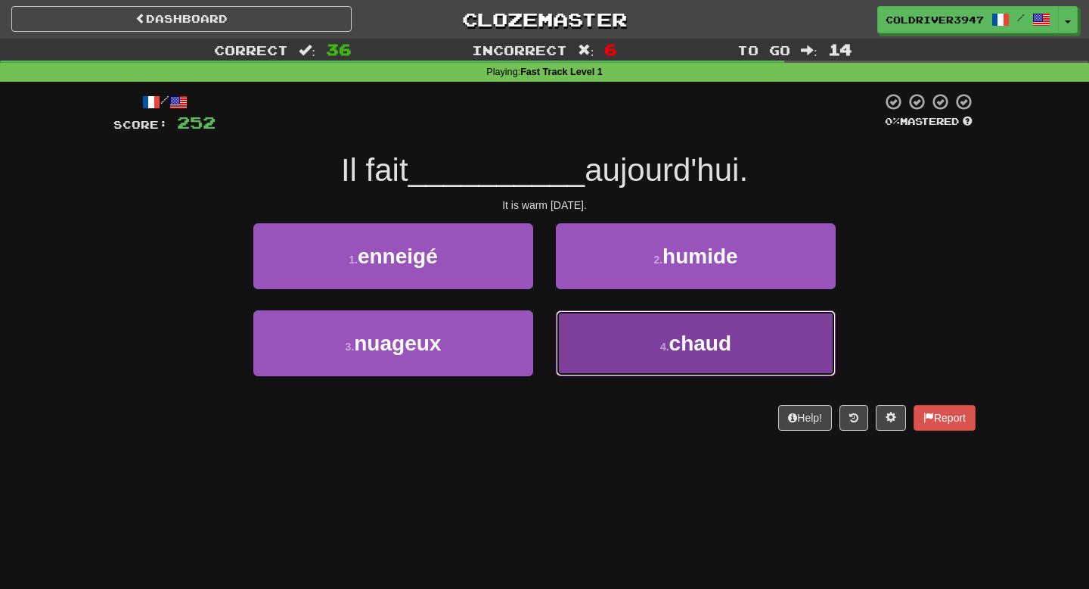
click at [561, 334] on button "4 . chaud" at bounding box center [696, 343] width 280 height 66
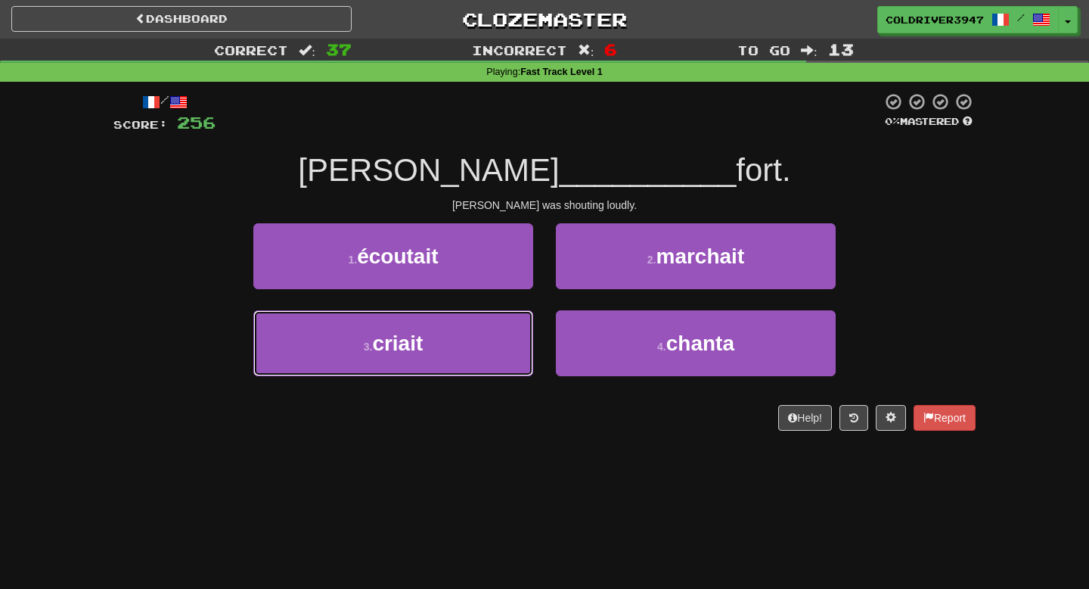
drag, startPoint x: 483, startPoint y: 343, endPoint x: 487, endPoint y: 487, distance: 144.6
click at [487, 487] on div "Dashboard Clozemaster ColdRiver3947 / Toggle Dropdown Dashboard Leaderboard Act…" at bounding box center [544, 294] width 1089 height 589
click at [476, 303] on div "1 . écoutait" at bounding box center [393, 266] width 303 height 87
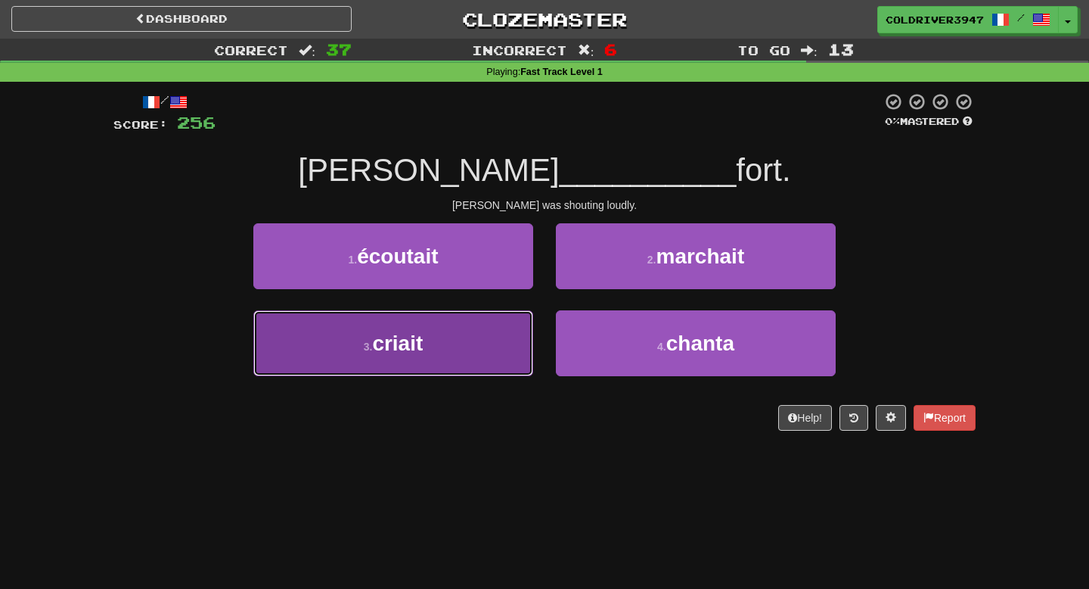
click at [474, 331] on button "3 . criait" at bounding box center [393, 343] width 280 height 66
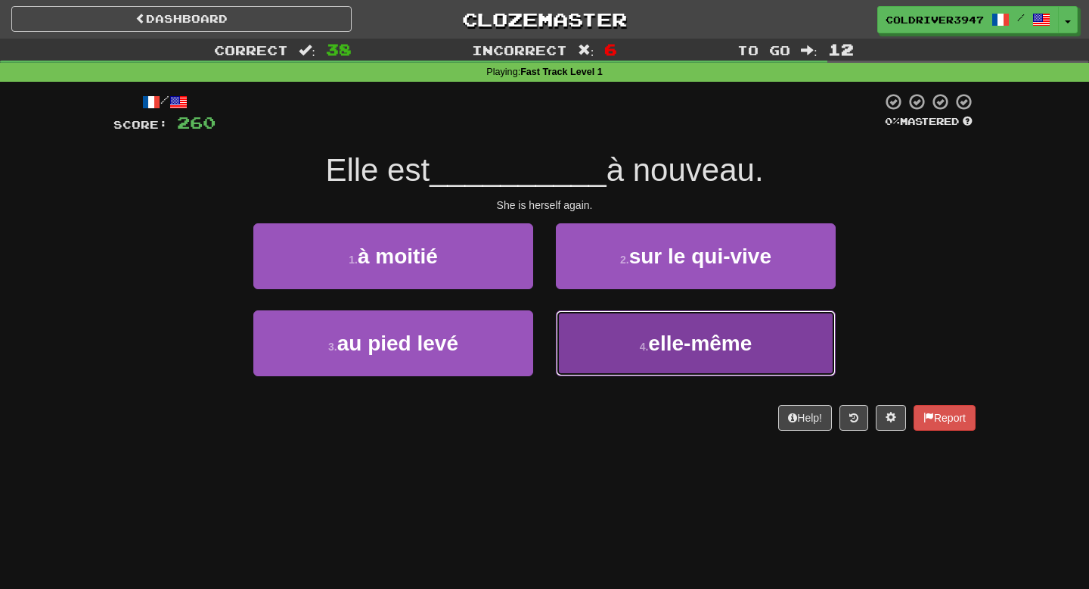
click at [580, 334] on button "4 . elle-même" at bounding box center [696, 343] width 280 height 66
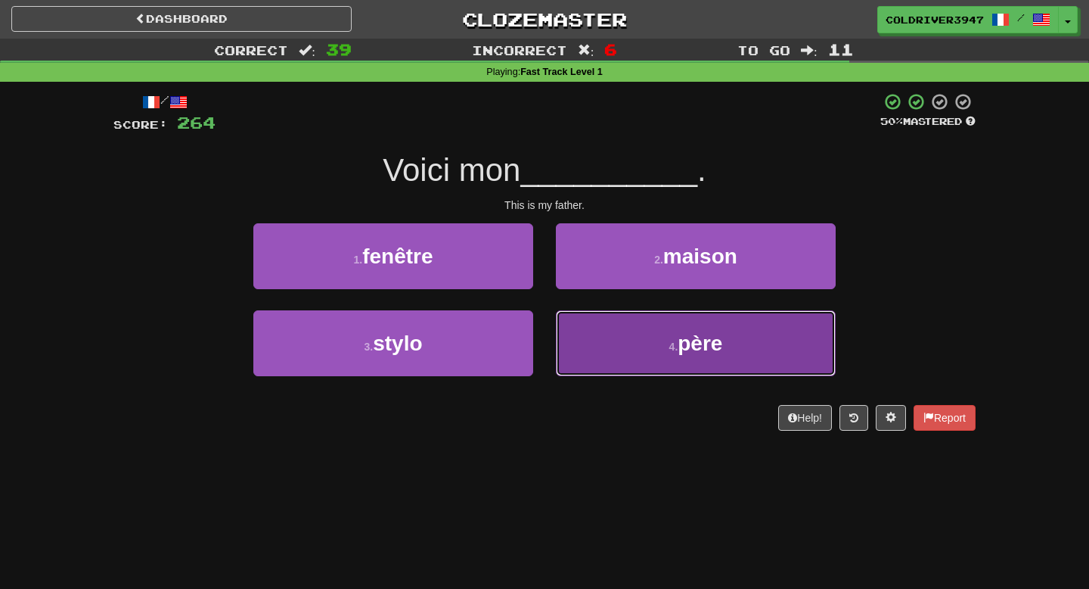
click at [605, 348] on button "4 . père" at bounding box center [696, 343] width 280 height 66
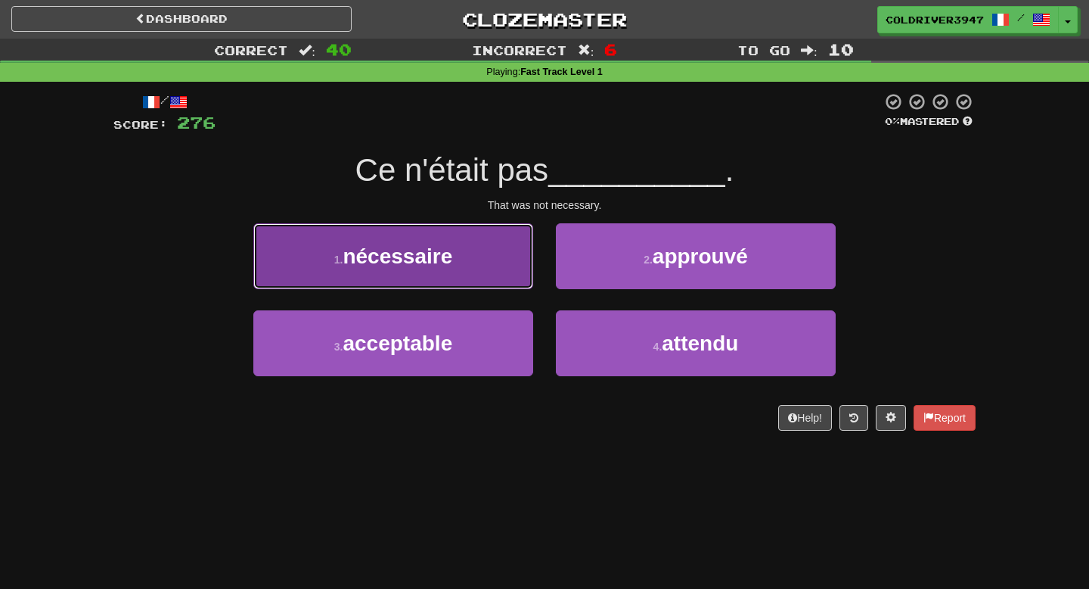
click at [460, 246] on button "1 . nécessaire" at bounding box center [393, 256] width 280 height 66
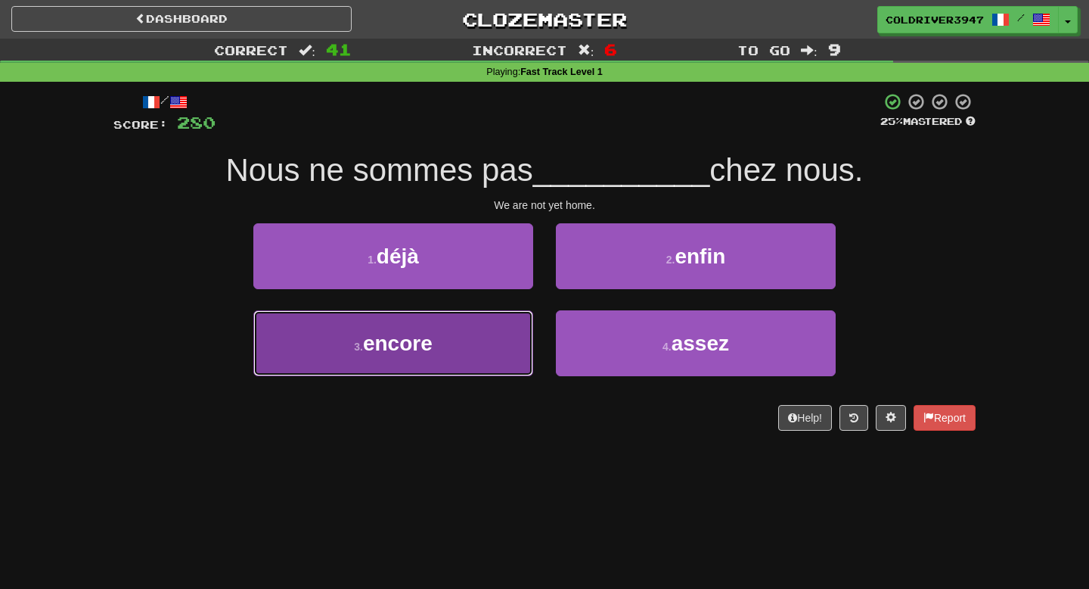
click at [495, 368] on button "3 . encore" at bounding box center [393, 343] width 280 height 66
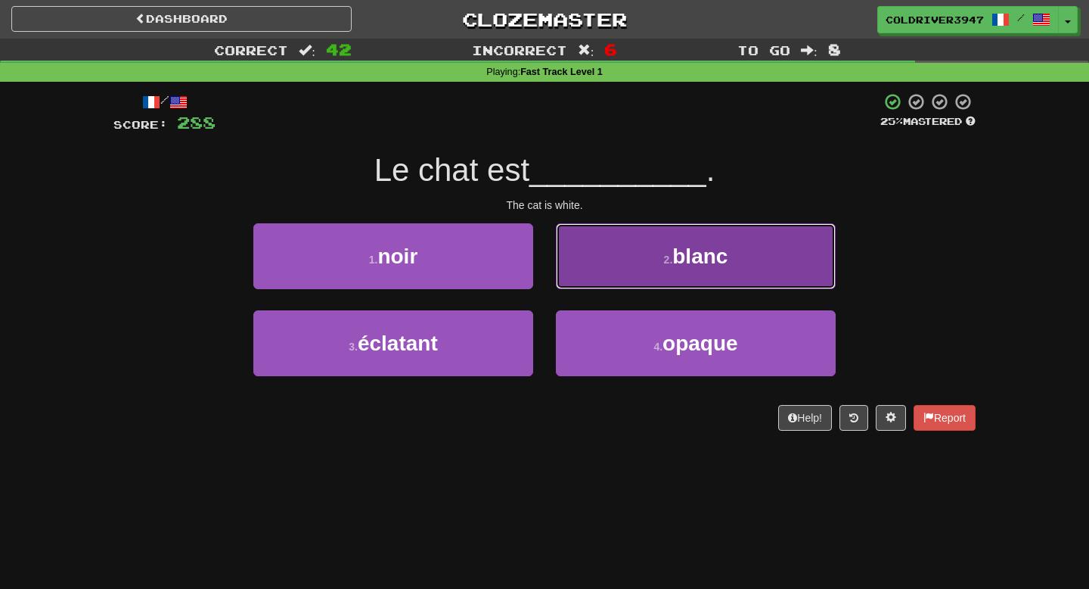
click at [607, 250] on button "2 . blanc" at bounding box center [696, 256] width 280 height 66
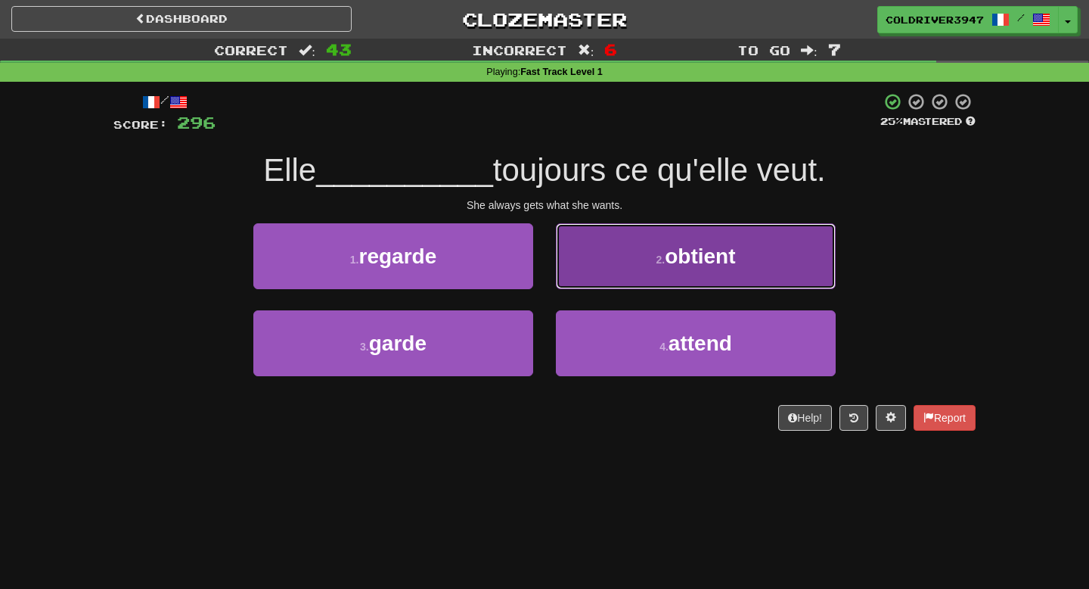
click at [607, 250] on button "2 . obtient" at bounding box center [696, 256] width 280 height 66
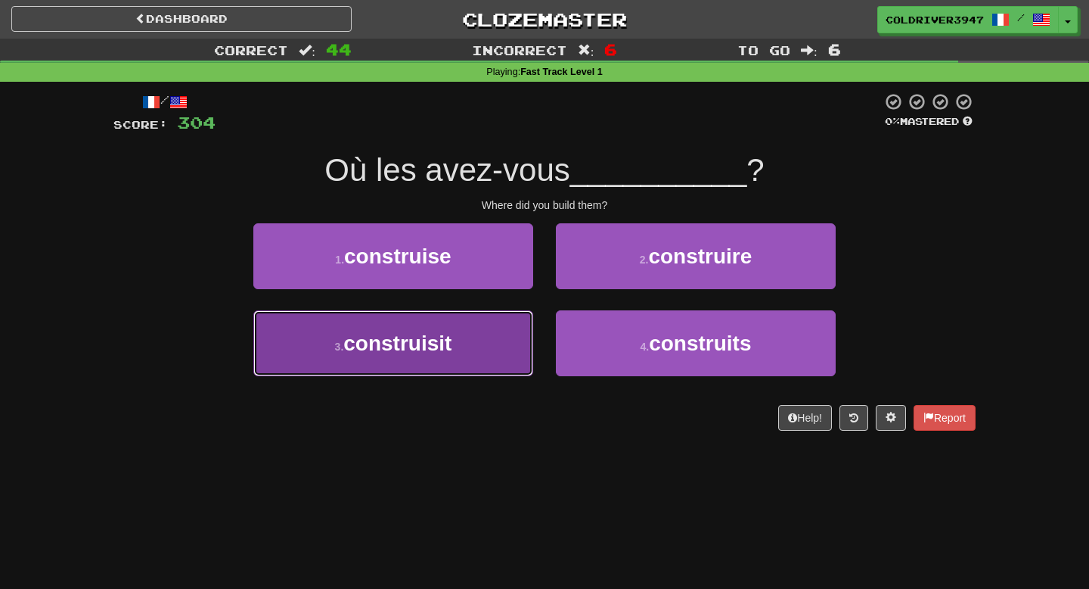
click at [511, 338] on button "3 . construisit" at bounding box center [393, 343] width 280 height 66
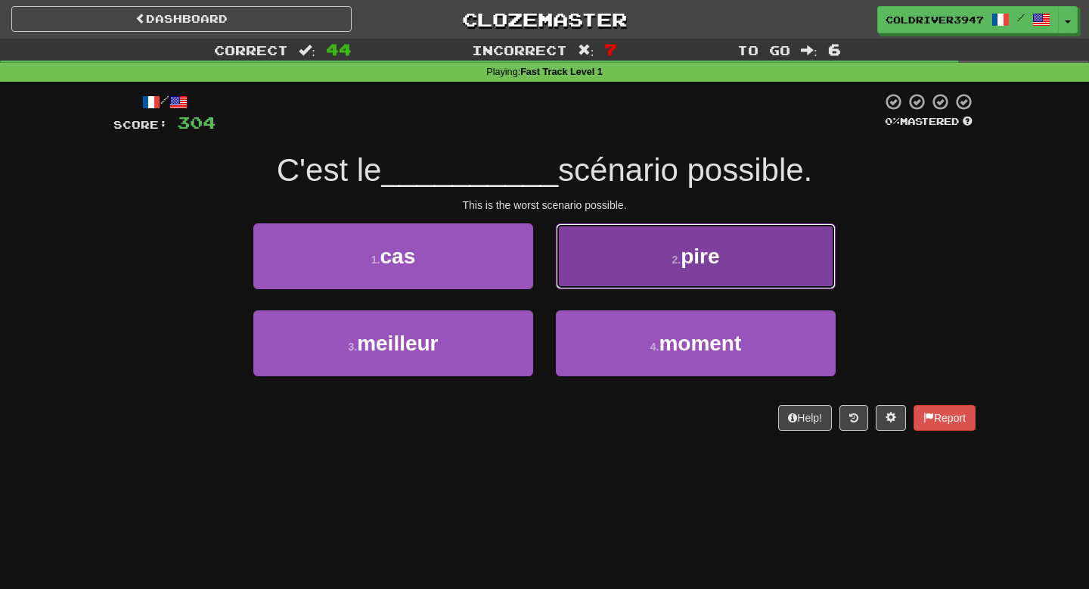
click at [584, 278] on button "2 . pire" at bounding box center [696, 256] width 280 height 66
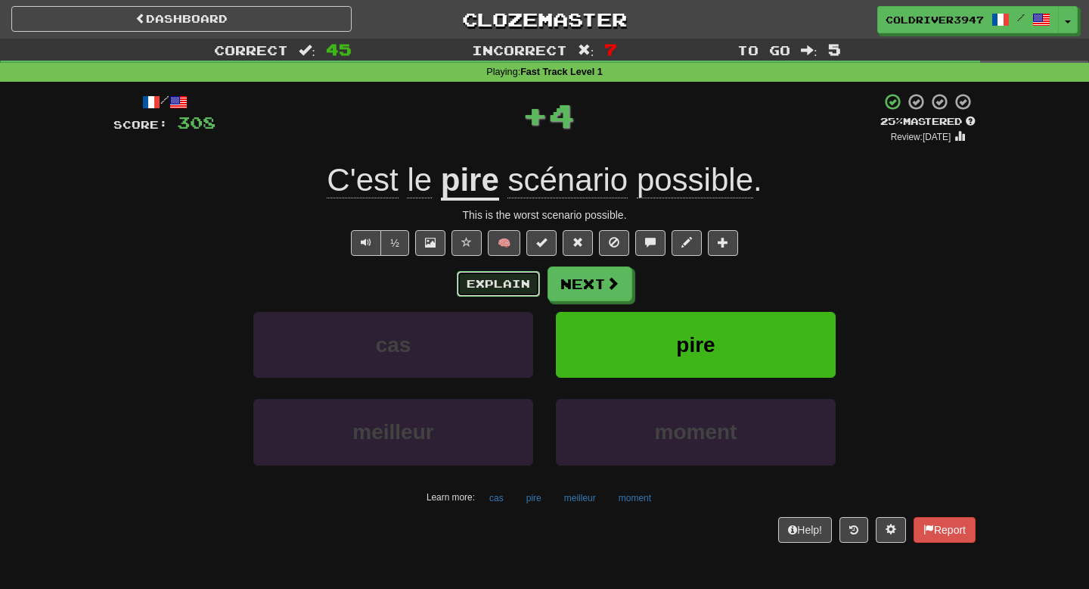
click at [513, 278] on button "Explain" at bounding box center [498, 284] width 83 height 26
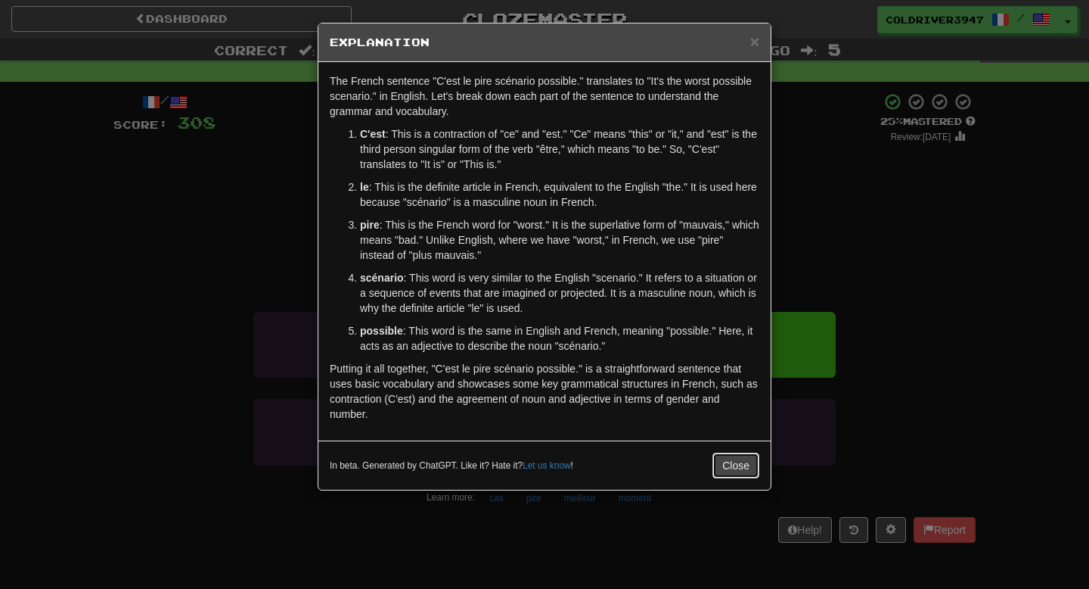
click at [741, 473] on button "Close" at bounding box center [736, 465] width 47 height 26
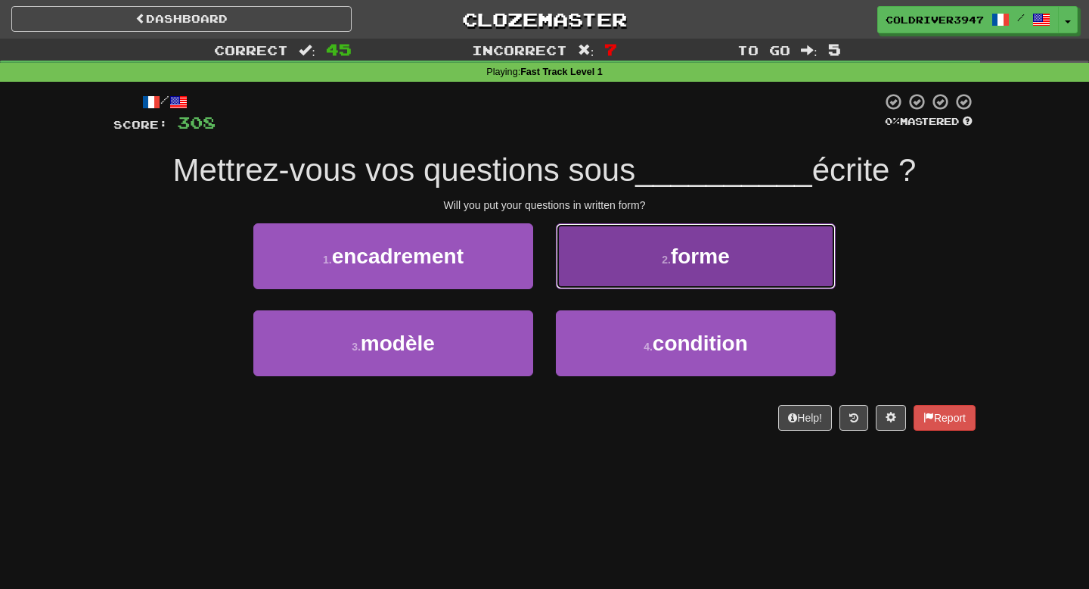
click at [697, 251] on span "forme" at bounding box center [700, 255] width 59 height 23
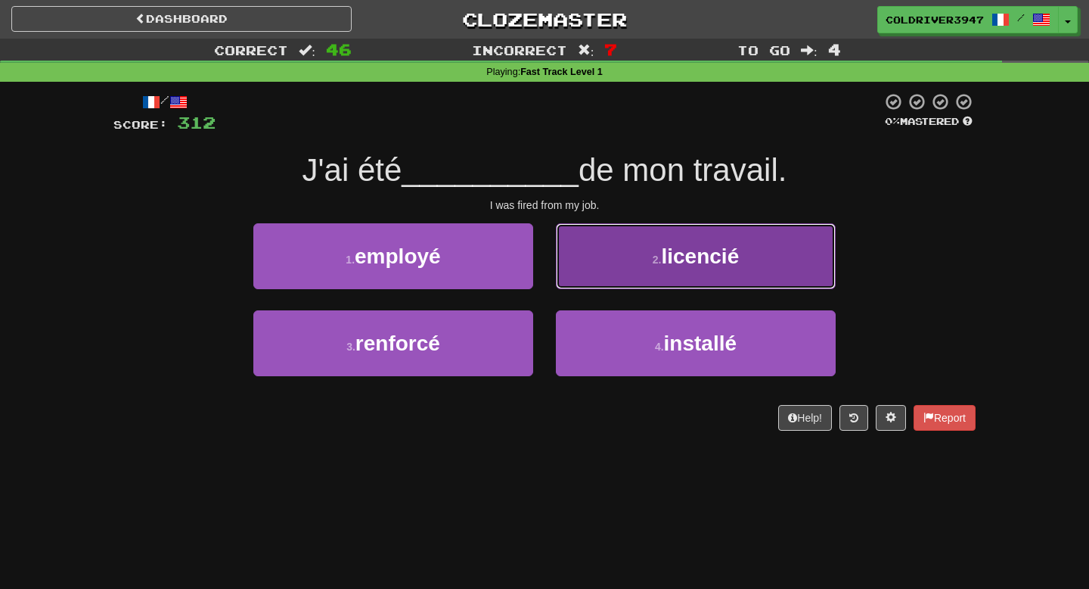
click at [696, 251] on span "licencié" at bounding box center [700, 255] width 78 height 23
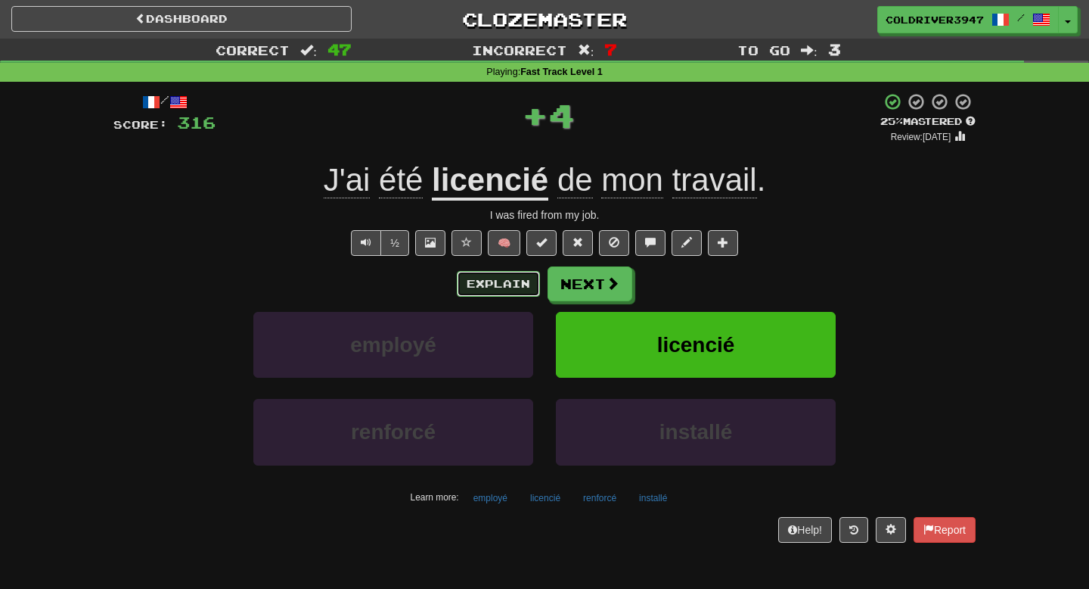
click at [514, 272] on button "Explain" at bounding box center [498, 284] width 83 height 26
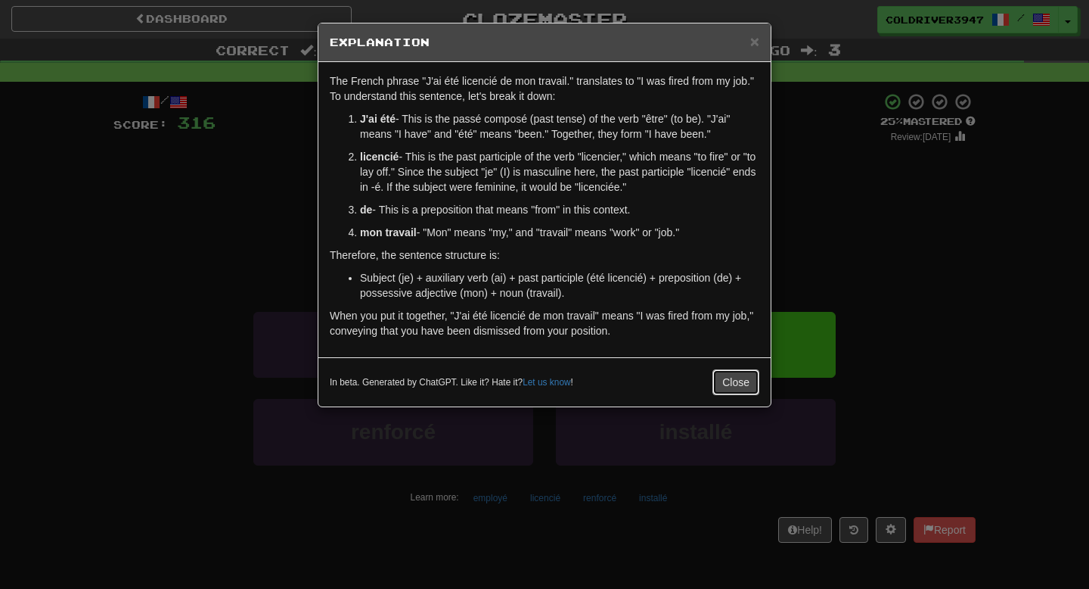
click at [735, 381] on button "Close" at bounding box center [736, 382] width 47 height 26
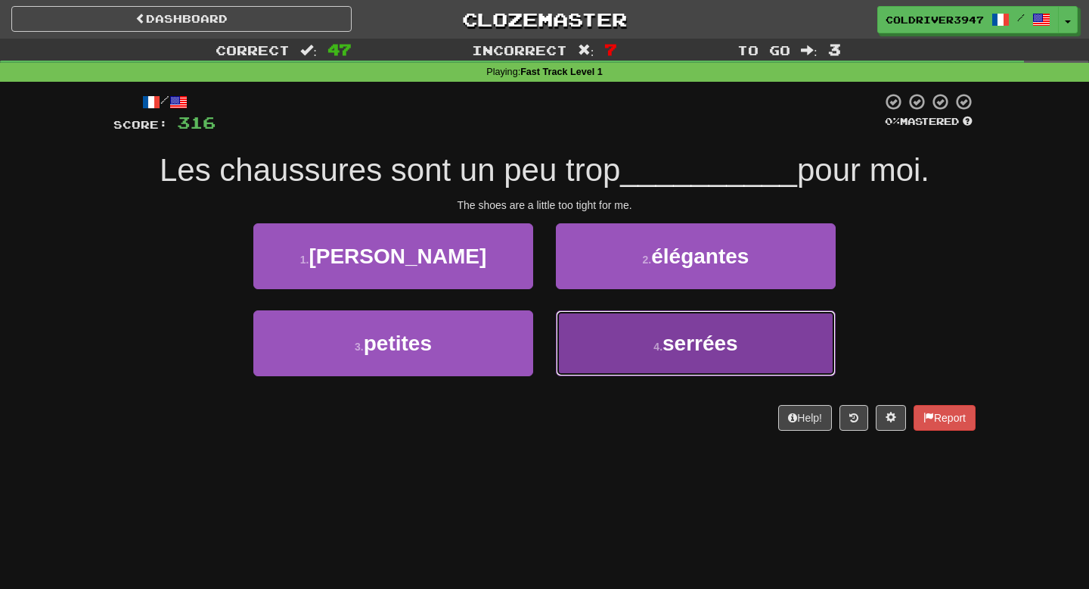
click at [600, 340] on button "4 . serrées" at bounding box center [696, 343] width 280 height 66
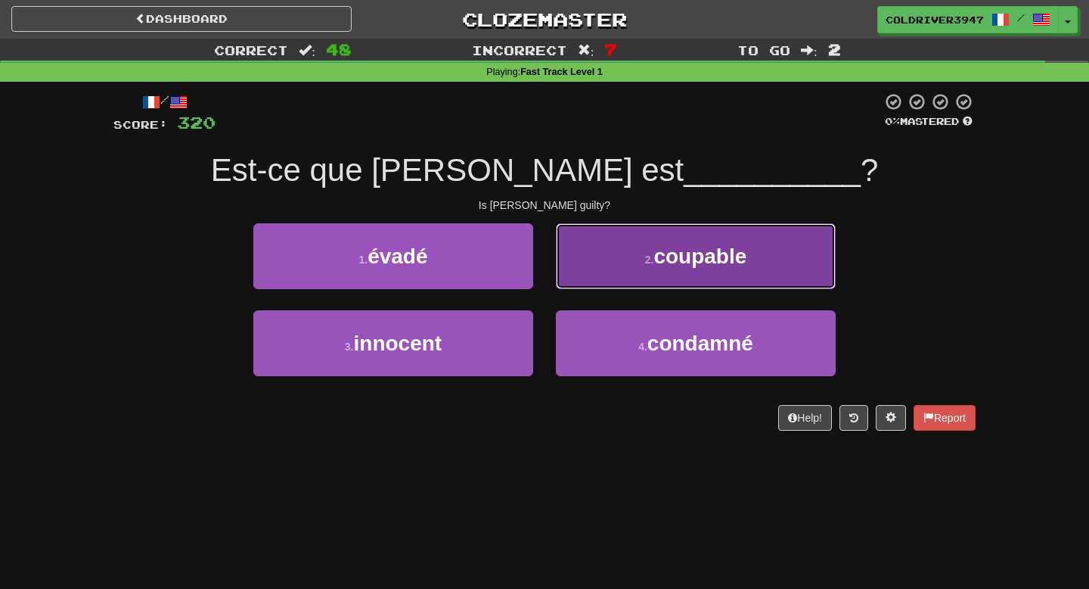
click at [604, 283] on button "2 . coupable" at bounding box center [696, 256] width 280 height 66
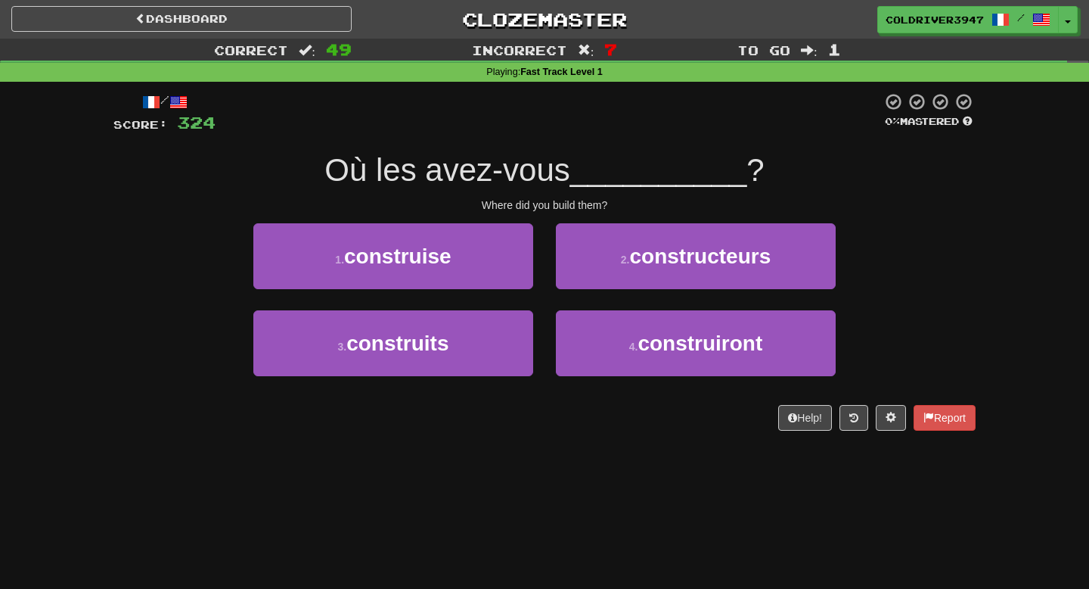
click at [475, 381] on div "3 . construits" at bounding box center [393, 353] width 303 height 87
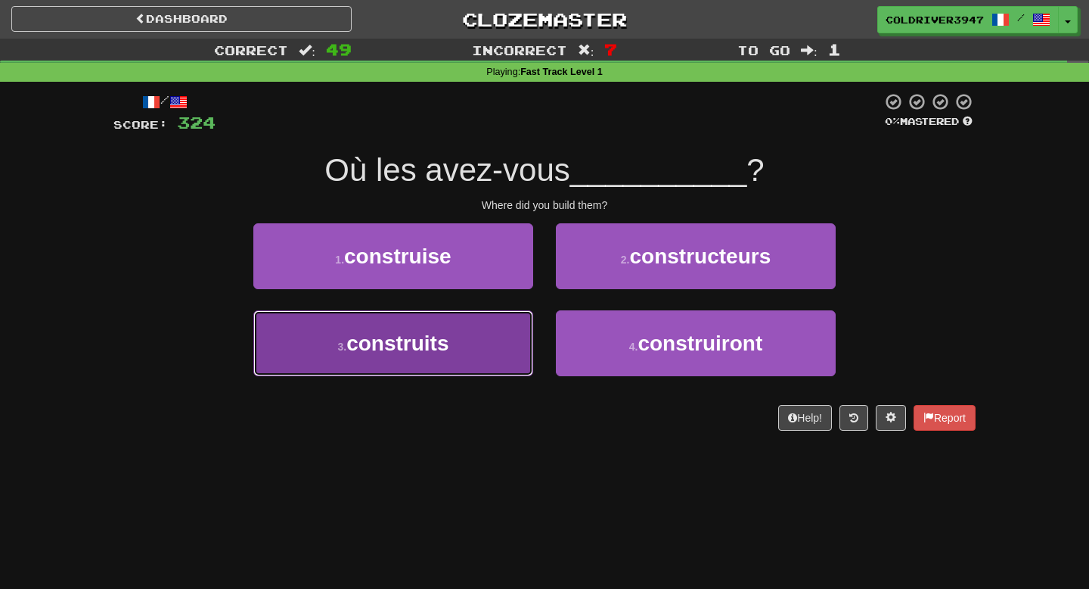
click at [475, 359] on button "3 . construits" at bounding box center [393, 343] width 280 height 66
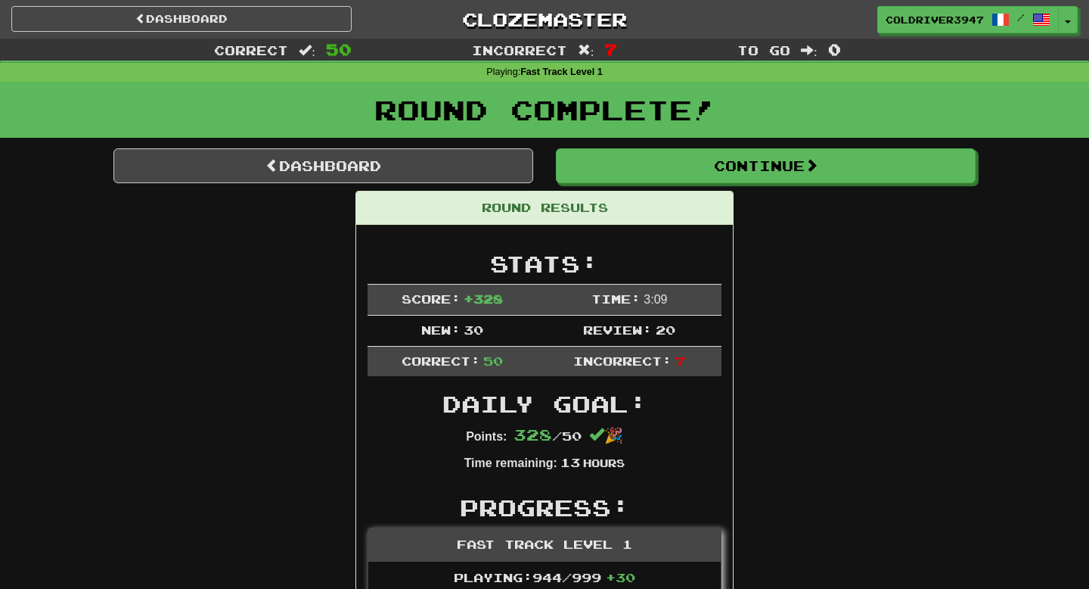
click at [379, 141] on div "Round Complete!" at bounding box center [544, 115] width 1089 height 67
click at [376, 164] on link "Dashboard" at bounding box center [323, 165] width 420 height 35
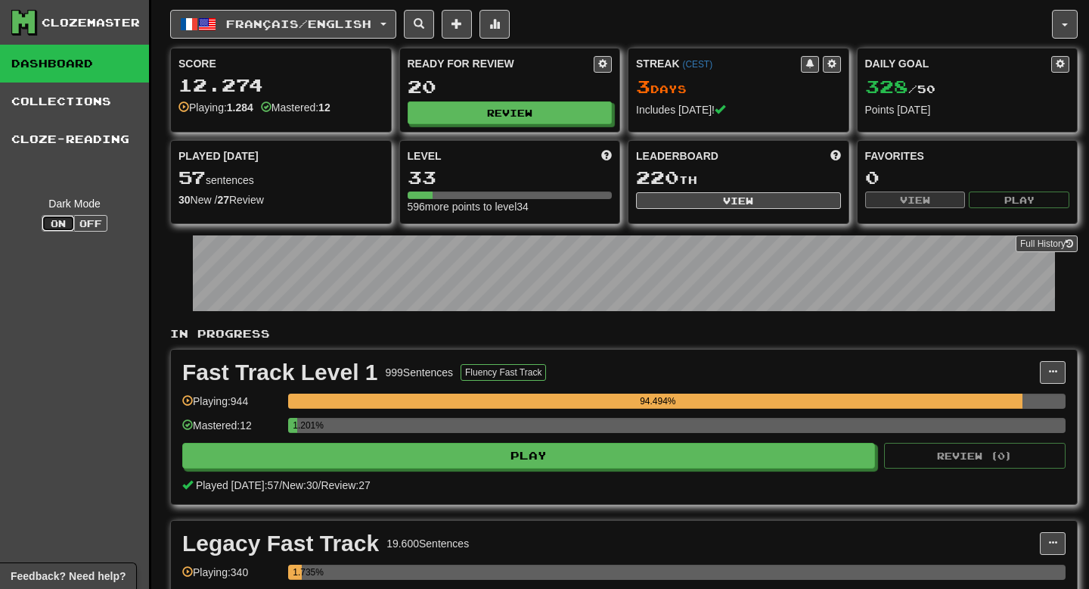
click at [61, 223] on button "On" at bounding box center [58, 223] width 33 height 17
click at [95, 225] on button "Off" at bounding box center [90, 223] width 33 height 17
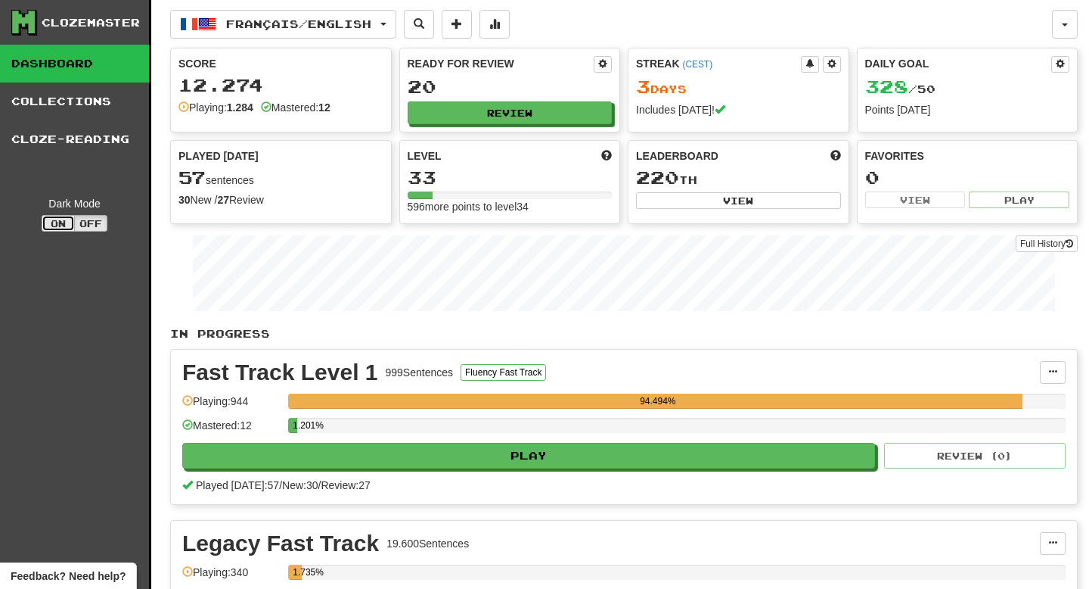
click at [57, 225] on button "On" at bounding box center [58, 223] width 33 height 17
